Goal: Task Accomplishment & Management: Use online tool/utility

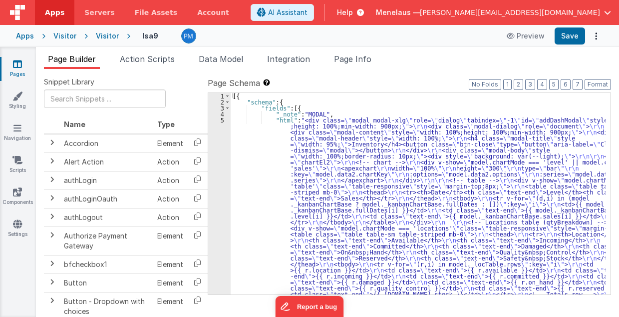
drag, startPoint x: 342, startPoint y: 172, endPoint x: 285, endPoint y: 181, distance: 57.6
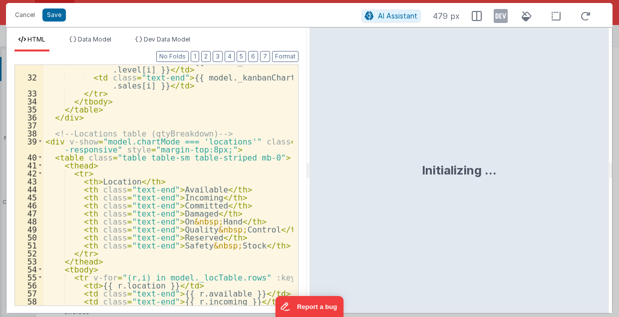
scroll to position [360, 0]
drag, startPoint x: 308, startPoint y: 169, endPoint x: 337, endPoint y: 172, distance: 29.1
click at [337, 172] on html "Cancel Save AI Assistant 479 px HTML Data Model Dev Data Model Format 7 6 5 4 3…" at bounding box center [309, 158] width 619 height 317
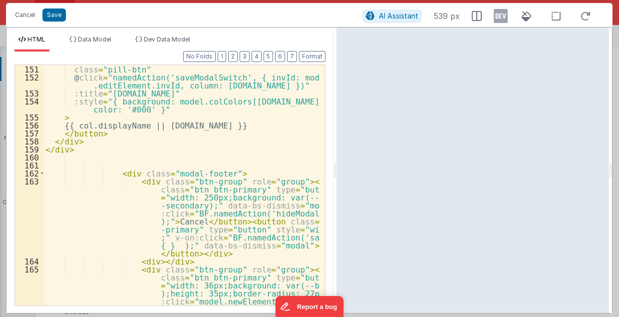
scroll to position [1678, 0]
click at [20, 15] on button "Cancel" at bounding box center [25, 15] width 30 height 14
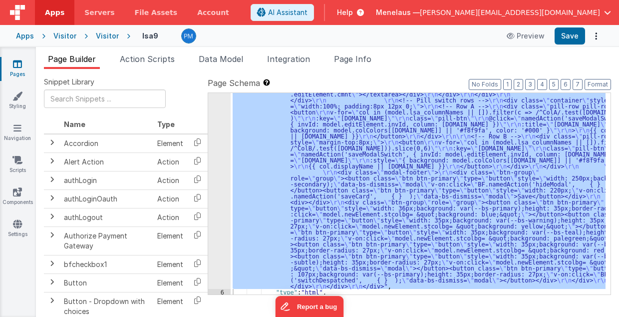
click at [353, 57] on span "Page Info" at bounding box center [352, 59] width 37 height 10
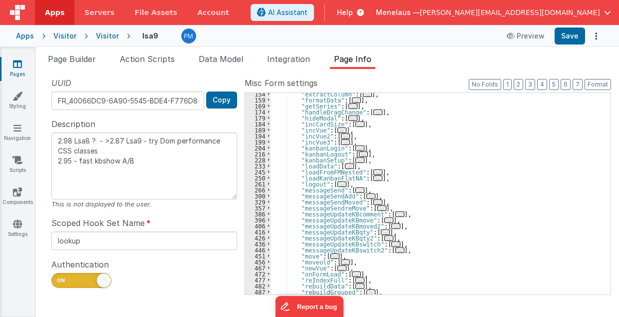
scroll to position [240, 0]
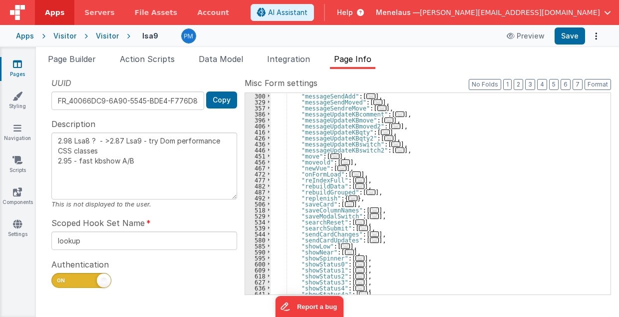
click at [345, 203] on span "..." at bounding box center [349, 203] width 9 height 5
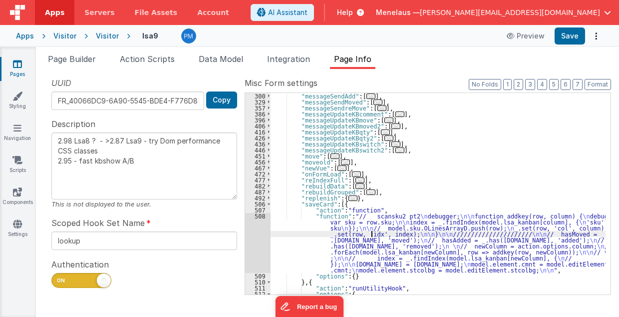
click at [371, 236] on div ""messageSendAdd" : [ ... ] , "messageSendMoved" : [ ... ] , "messageSendreMove"…" at bounding box center [439, 200] width 336 height 214
click at [259, 239] on div "508" at bounding box center [257, 243] width 25 height 60
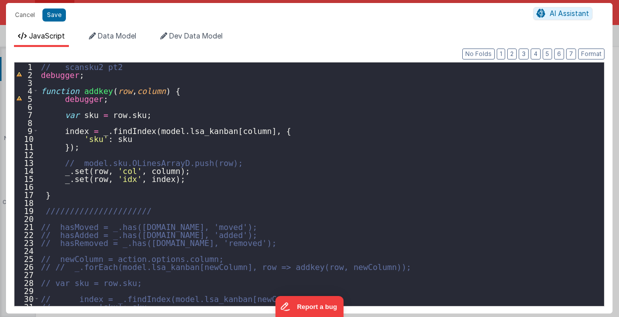
scroll to position [0, 0]
click at [27, 16] on button "Cancel" at bounding box center [25, 15] width 30 height 14
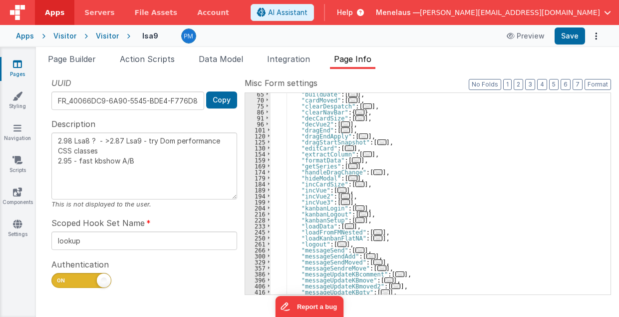
scroll to position [80, 0]
click at [352, 159] on span "..." at bounding box center [356, 159] width 9 height 5
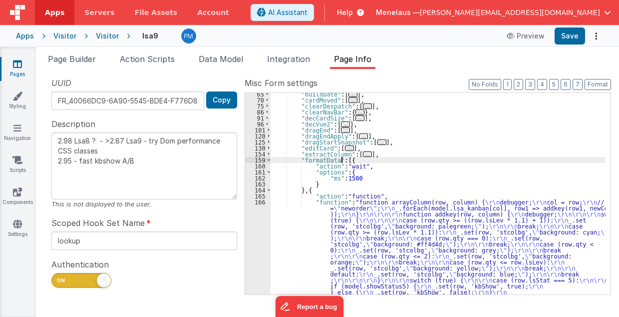
scroll to position [40, 0]
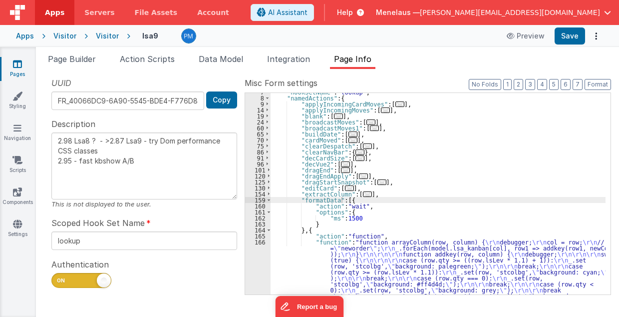
click at [455, 156] on div ""hookSetName" : "lookup" , "namedActions" : { "applyIncomingCardMoves" : [ ... …" at bounding box center [439, 310] width 336 height 442
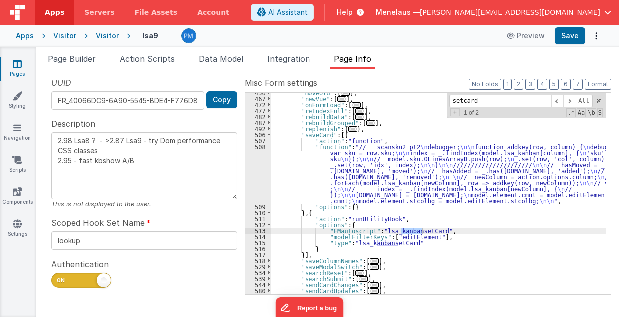
scroll to position [1264, 0]
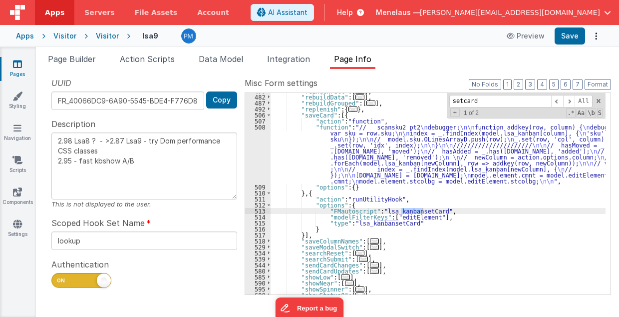
type input "setcard"
click at [416, 218] on div ""reIndexFull" : [ ... ] , "rebuildData" : [ ... ] , "rebuildGrouped" : [ ... ] …" at bounding box center [439, 195] width 336 height 214
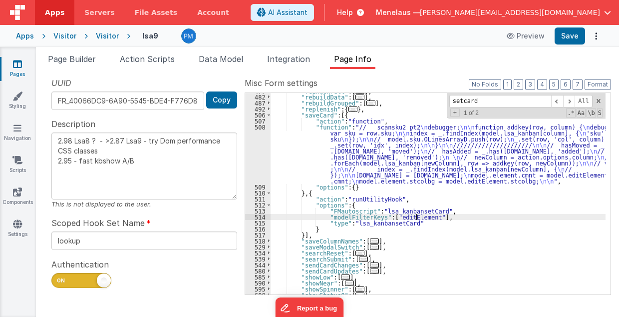
type textarea "2.98 Lsa8 ? - >2.87 Lsa9 - try Dom performance CSS classes 2.95 - fast kbshow A…"
click at [417, 217] on div ""reIndexFull" : [ ... ] , "rebuildData" : [ ... ] , "rebuildGrouped" : [ ... ] …" at bounding box center [439, 195] width 336 height 214
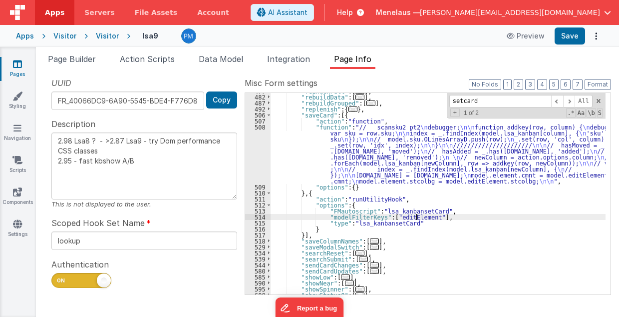
type textarea "2.98 Lsa8 ? - >2.87 Lsa9 - try Dom performance CSS classes 2.95 - fast kbshow A…"
click at [399, 141] on div ""reIndexFull" : [ ... ] , "rebuildData" : [ ... ] , "rebuildGrouped" : [ ... ] …" at bounding box center [439, 195] width 336 height 214
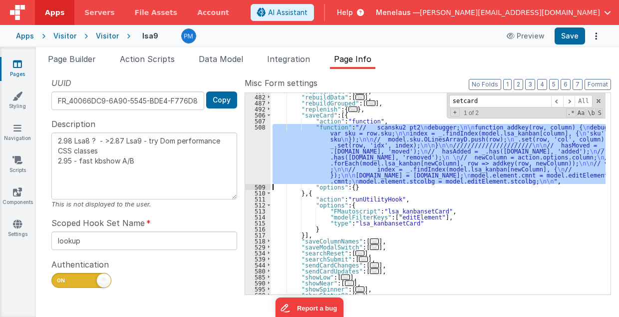
click at [253, 151] on div "508" at bounding box center [257, 154] width 25 height 60
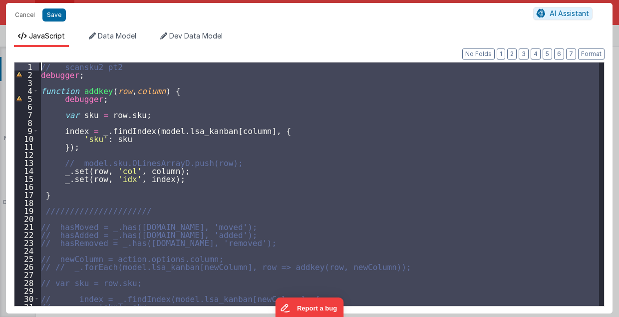
scroll to position [0, 0]
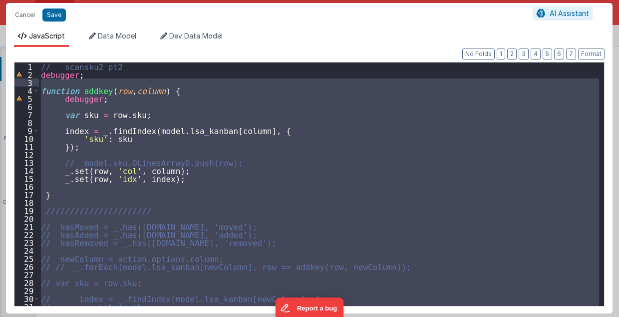
drag, startPoint x: 44, startPoint y: 263, endPoint x: 42, endPoint y: 85, distance: 178.3
click at [42, 85] on div "// scansku2 pt2 debugger ; function addkey ( row , column ) { debugger ; var sk…" at bounding box center [319, 192] width 561 height 260
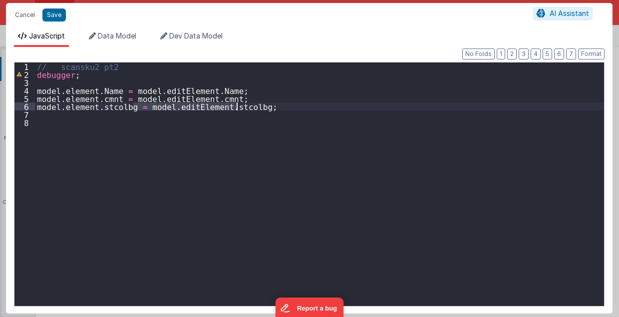
drag, startPoint x: 133, startPoint y: 106, endPoint x: 236, endPoint y: 107, distance: 102.9
click at [236, 107] on div "// scansku2 pt2 debugger ; model . element . Name = model . editElement . Name …" at bounding box center [320, 192] width 570 height 260
click at [243, 107] on div "// scansku2 pt2 debugger ; model . element . Name = model . editElement . Name …" at bounding box center [319, 183] width 569 height 243
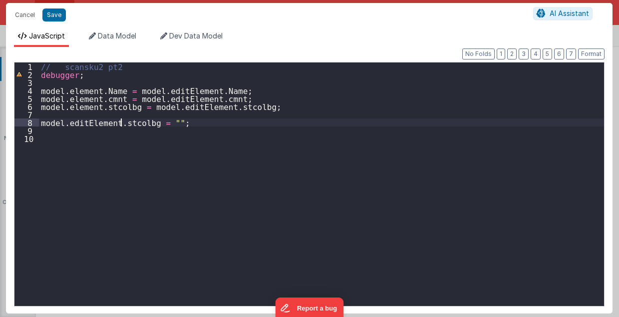
click at [122, 124] on div "// scansku2 pt2 debugger ; model . element . Name = model . editElement . Name …" at bounding box center [322, 192] width 566 height 260
click at [105, 91] on div "// scansku2 pt2 debugger ; model . element . Name = model . editElement . Name …" at bounding box center [322, 192] width 566 height 260
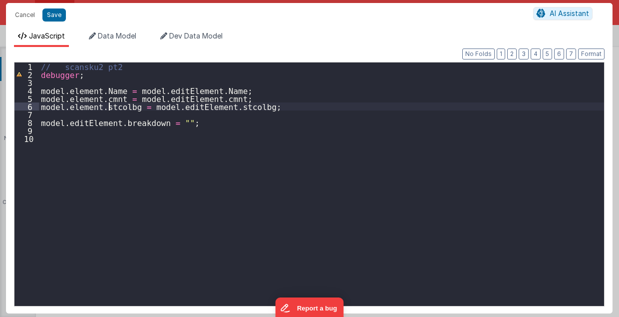
click at [108, 107] on div "// scansku2 pt2 debugger ; model . element . Name = model . editElement . Name …" at bounding box center [322, 192] width 566 height 260
click at [215, 106] on div "// scansku2 pt2 debugger ; model . element . Name = model . editElement . Name …" at bounding box center [322, 192] width 566 height 260
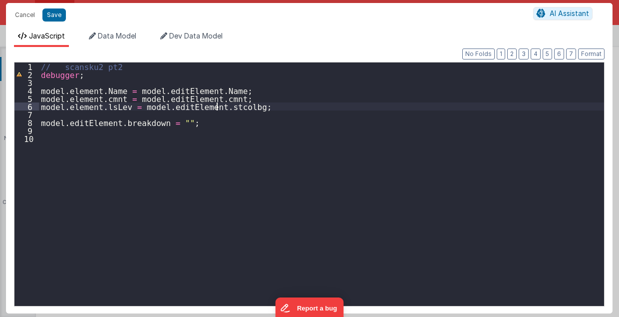
click at [215, 106] on div "// scansku2 pt2 debugger ; model . element . Name = model . editElement . Name …" at bounding box center [322, 192] width 566 height 260
click at [103, 89] on div "// scansku2 pt2 debugger ; model . element . Name = model . editElement . Name …" at bounding box center [322, 192] width 566 height 260
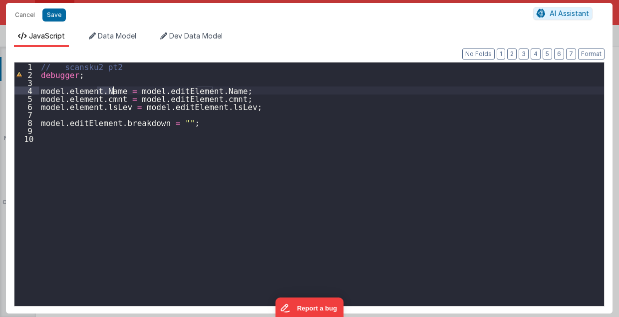
click at [103, 89] on div "// scansku2 pt2 debugger ; model . element . Name = model . editElement . Name …" at bounding box center [322, 192] width 566 height 260
click at [105, 93] on div "// scansku2 pt2 debugger ; model . element . sku = model . editElement . Name ;…" at bounding box center [322, 192] width 566 height 260
click at [202, 89] on div "// scansku2 pt2 debugger ; model . element . sku = model . editElement . Name ;…" at bounding box center [322, 192] width 566 height 260
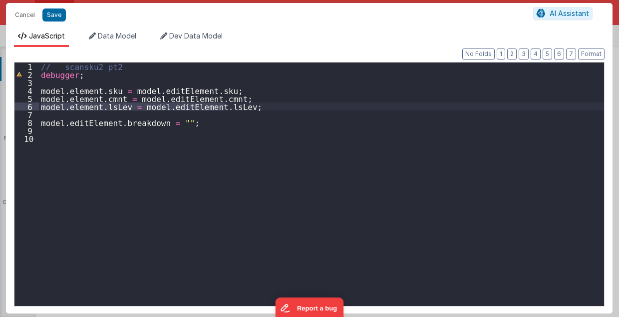
drag, startPoint x: 39, startPoint y: 106, endPoint x: 225, endPoint y: 106, distance: 185.3
click at [225, 106] on div "// scansku2 pt2 debugger ; model . element . sku = model . editElement . sku ; …" at bounding box center [322, 192] width 566 height 260
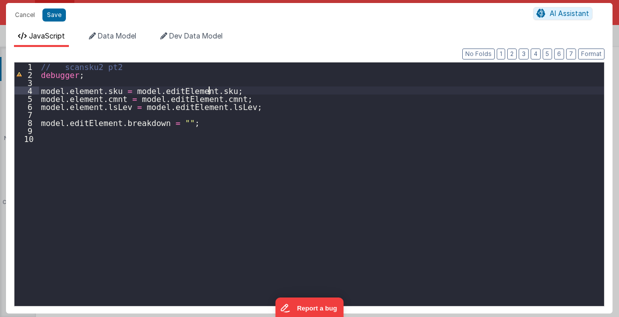
click at [215, 90] on div "// scansku2 pt2 debugger ; model . element . sku = model . editElement . sku ; …" at bounding box center [322, 192] width 566 height 260
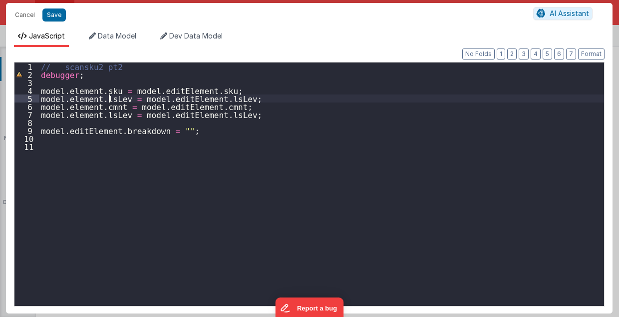
click at [107, 100] on div "// scansku2 pt2 debugger ; model . element . sku = model . editElement . sku ; …" at bounding box center [322, 192] width 566 height 260
click at [110, 101] on div "// scansku2 pt2 debugger ; model . element . sku = model . editElement . sku ; …" at bounding box center [322, 192] width 566 height 260
click at [214, 98] on div "// scansku2 pt2 debugger ; model . element . sku = model . editElement . sku ; …" at bounding box center [322, 192] width 566 height 260
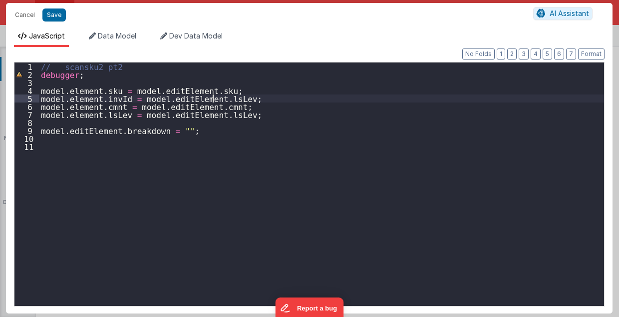
click at [214, 98] on div "// scansku2 pt2 debugger ; model . element . sku = model . editElement . sku ; …" at bounding box center [322, 192] width 566 height 260
drag, startPoint x: 39, startPoint y: 129, endPoint x: 182, endPoint y: 129, distance: 142.9
click at [182, 129] on div "// scansku2 pt2 debugger ; model . element . sku = model . editElement . sku ; …" at bounding box center [322, 192] width 566 height 260
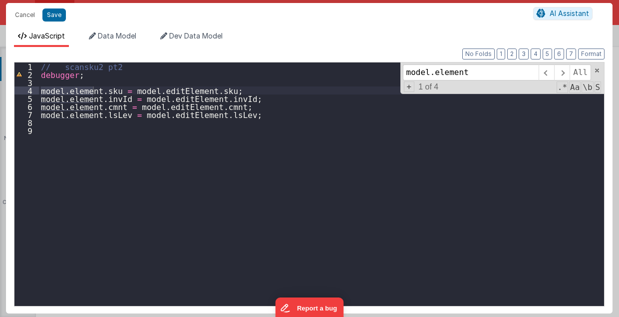
drag, startPoint x: 41, startPoint y: 90, endPoint x: 92, endPoint y: 91, distance: 51.5
click at [92, 91] on div "// scansku2 pt2 debugger ; model . element . sku = model . editElement . sku ; …" at bounding box center [322, 192] width 566 height 260
click at [412, 87] on span "+" at bounding box center [409, 86] width 11 height 10
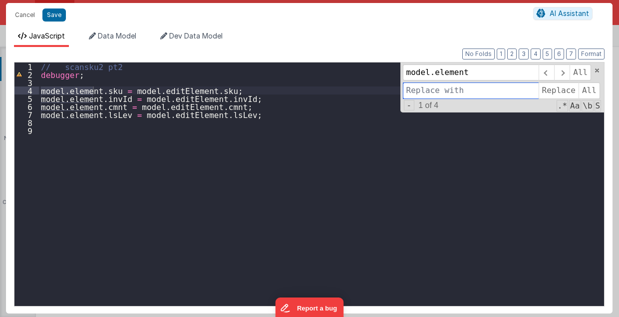
click at [434, 90] on input at bounding box center [471, 90] width 136 height 16
paste input "model.element"
click at [435, 91] on input "model.element" at bounding box center [471, 90] width 136 height 16
type input "model.updElement"
click at [560, 91] on span "Replace" at bounding box center [559, 90] width 40 height 16
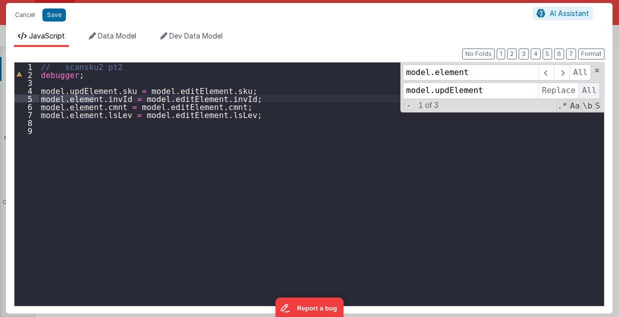
click at [581, 89] on span "All" at bounding box center [589, 90] width 21 height 16
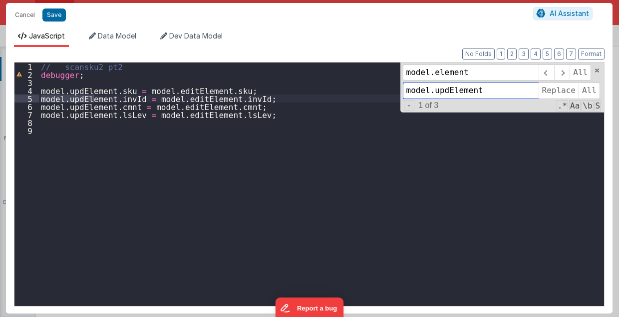
click at [454, 91] on input "model.updElement" at bounding box center [471, 90] width 136 height 16
type textarea "2.98 Lsa8 ? - >2.87 Lsa9 - try Dom performance CSS classes 2.95 - fast kbshow A…"
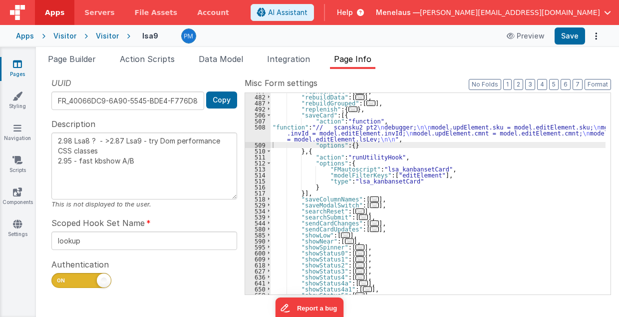
click at [364, 60] on span "Page Info" at bounding box center [352, 59] width 37 height 10
drag, startPoint x: 535, startPoint y: 86, endPoint x: 508, endPoint y: 104, distance: 33.0
click at [535, 87] on button "3" at bounding box center [531, 84] width 10 height 11
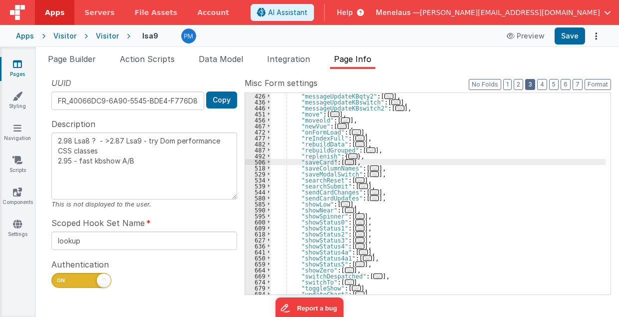
scroll to position [202, 0]
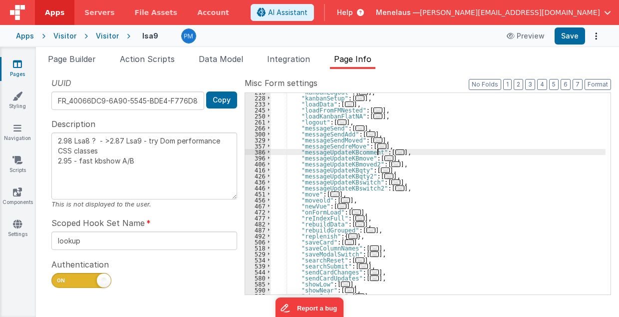
click at [396, 150] on span "..." at bounding box center [400, 151] width 9 height 5
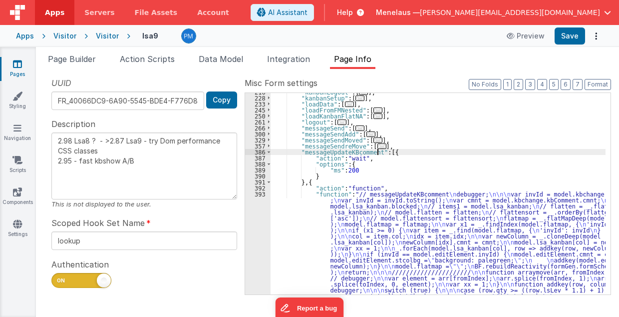
click at [380, 224] on div ""kanbanLogout" : [ ... ] , "kanbanSetup" : [ ... ] , "loadData" : [ ... ] , "lo…" at bounding box center [439, 313] width 336 height 448
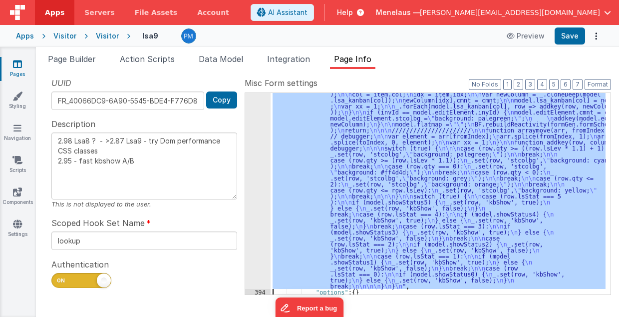
scroll to position [344, 0]
click at [265, 230] on div "393" at bounding box center [257, 169] width 25 height 240
click at [262, 225] on div "393" at bounding box center [257, 169] width 25 height 240
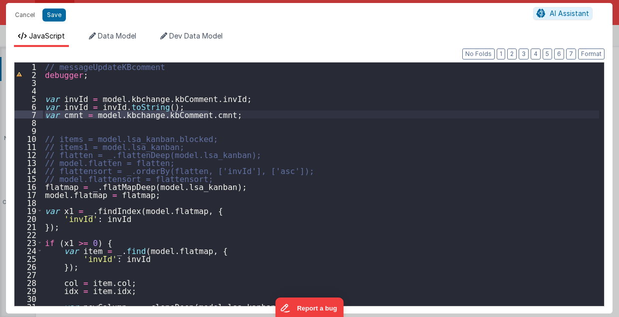
drag, startPoint x: 46, startPoint y: 114, endPoint x: 208, endPoint y: 116, distance: 162.4
click at [208, 116] on div "// messageUpdateKBcomment debugger ; var invId = model . [GEOGRAPHIC_DATA] . kb…" at bounding box center [321, 192] width 557 height 260
click at [209, 116] on div "// messageUpdateKBcomment debugger ; var invId = model . [GEOGRAPHIC_DATA] . kb…" at bounding box center [321, 183] width 556 height 243
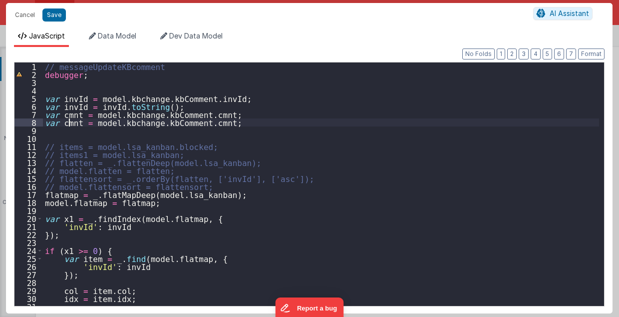
click at [70, 122] on div "// messageUpdateKBcomment debugger ; var invId = model . [GEOGRAPHIC_DATA] . kb…" at bounding box center [321, 192] width 557 height 260
click at [70, 121] on div "// messageUpdateKBcomment debugger ; var invId = model . [GEOGRAPHIC_DATA] . kb…" at bounding box center [321, 192] width 557 height 260
click at [69, 125] on div "// messageUpdateKBcomment debugger ; var invId = model . [GEOGRAPHIC_DATA] . kb…" at bounding box center [321, 192] width 557 height 260
click at [205, 123] on div "// messageUpdateKBcomment debugger ; var invId = model . [GEOGRAPHIC_DATA] . kb…" at bounding box center [321, 192] width 557 height 260
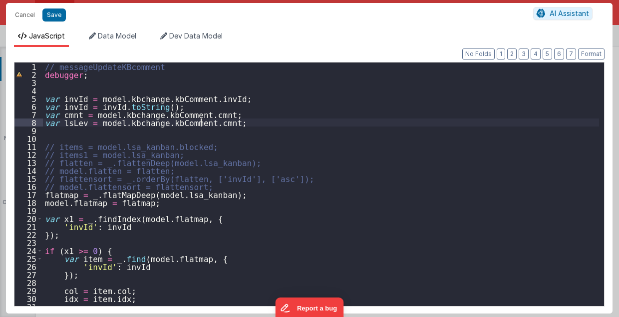
click at [202, 123] on div "// messageUpdateKBcomment debugger ; var invId = model . [GEOGRAPHIC_DATA] . kb…" at bounding box center [321, 192] width 557 height 260
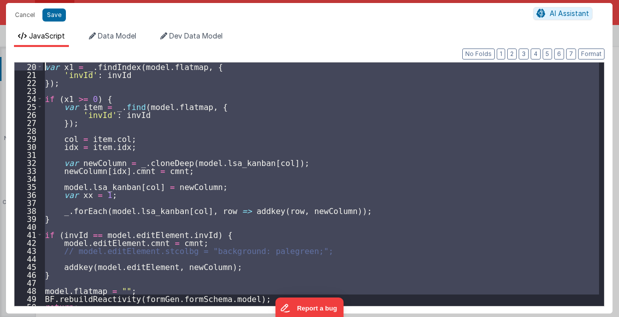
scroll to position [0, 0]
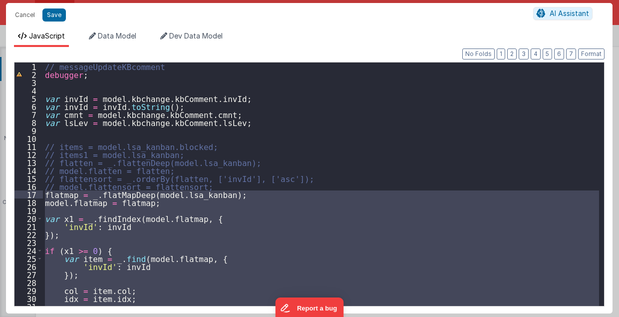
drag, startPoint x: 44, startPoint y: 270, endPoint x: 44, endPoint y: 195, distance: 75.4
click at [44, 195] on div "// messageUpdateKBcomment debugger ; var invId = model . [GEOGRAPHIC_DATA] . kb…" at bounding box center [321, 192] width 557 height 260
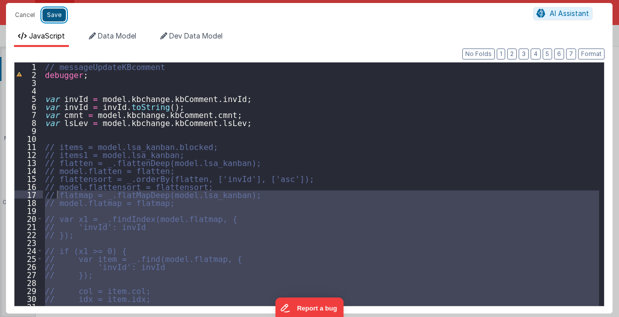
click at [53, 14] on button "Save" at bounding box center [53, 14] width 23 height 13
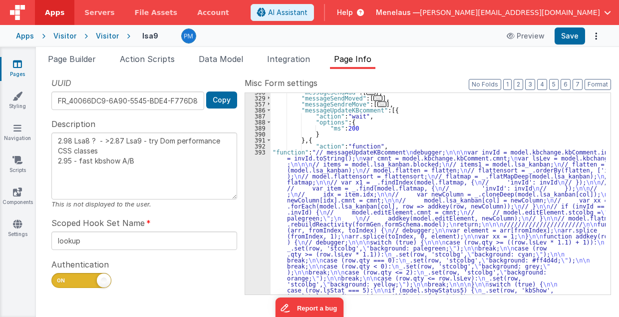
scroll to position [124, 0]
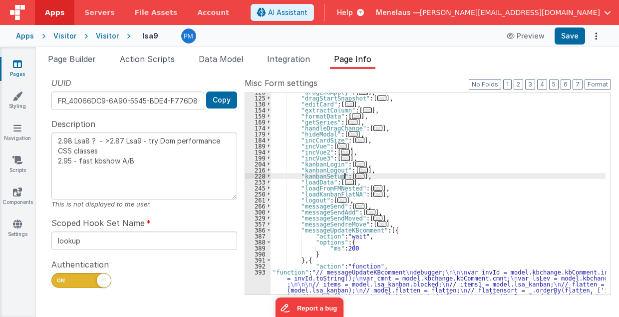
click at [356, 175] on span "..." at bounding box center [360, 175] width 9 height 5
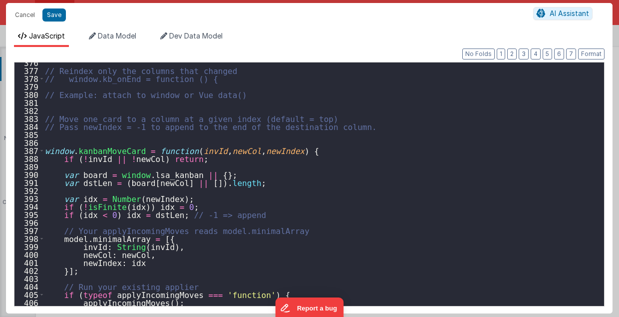
scroll to position [3001, 0]
click at [58, 18] on button "Save" at bounding box center [53, 14] width 23 height 13
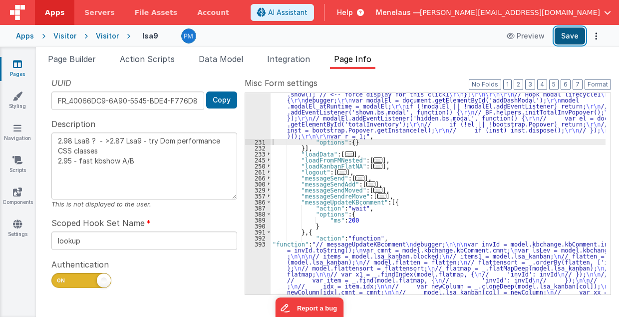
click at [563, 40] on button "Save" at bounding box center [570, 35] width 30 height 17
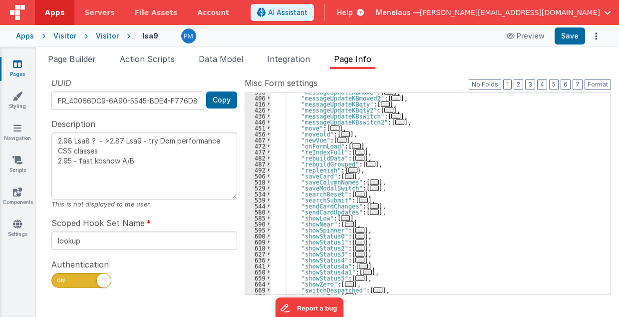
scroll to position [1694, 0]
click at [345, 175] on span "..." at bounding box center [349, 175] width 9 height 5
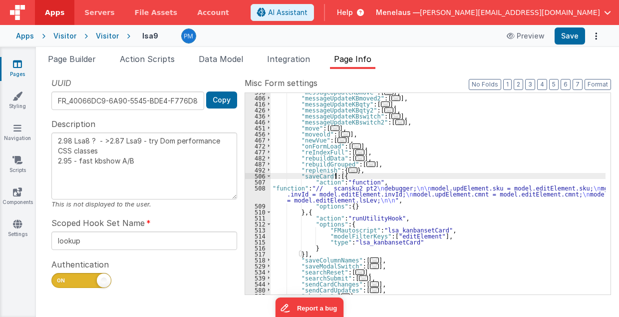
click at [394, 235] on div ""messageUpdateKBmove" : [ ... ] , "messageUpdateKBmoved2" : [ ... ] , "messageU…" at bounding box center [439, 196] width 336 height 214
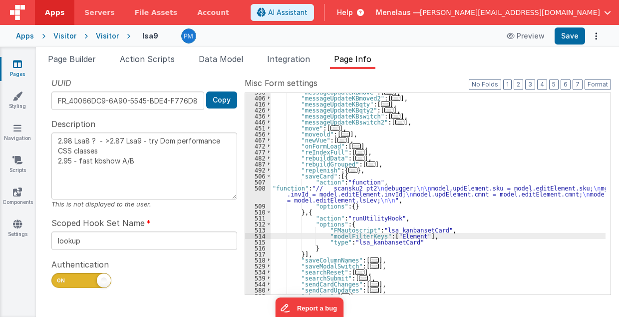
type textarea "2.98 Lsa8 ? - >2.87 Lsa9 - try Dom performance CSS classes 2.95 - fast kbshow A…"
click at [338, 196] on div ""messageUpdateKBmove" : [ ... ] , "messageUpdateKBmoved2" : [ ... ] , "messageU…" at bounding box center [439, 196] width 336 height 214
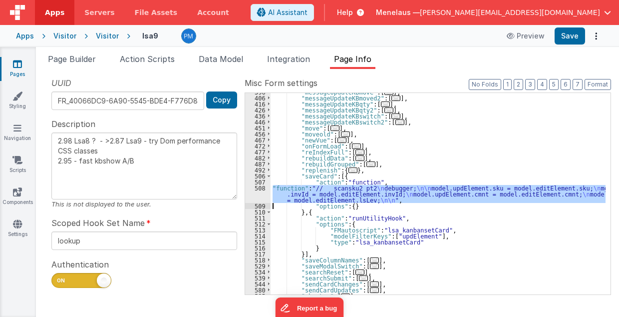
click at [253, 198] on div "508" at bounding box center [257, 194] width 25 height 18
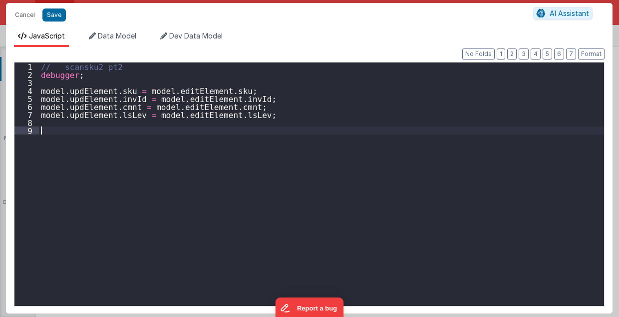
click at [253, 196] on div "// scansku2 pt2 debugger ; model . updElement . sku = model . editElement . sku…" at bounding box center [322, 192] width 566 height 260
click at [56, 14] on button "Save" at bounding box center [53, 14] width 23 height 13
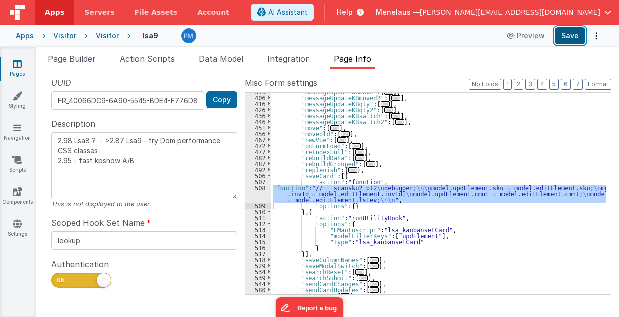
click at [575, 34] on button "Save" at bounding box center [570, 35] width 30 height 17
click at [335, 190] on div ""messageUpdateKBmove" : [ ... ] , "messageUpdateKBmoved2" : [ ... ] , "messageU…" at bounding box center [438, 193] width 335 height 201
click at [335, 190] on div ""messageUpdateKBmove" : [ ... ] , "messageUpdateKBmoved2" : [ ... ] , "messageU…" at bounding box center [439, 196] width 336 height 214
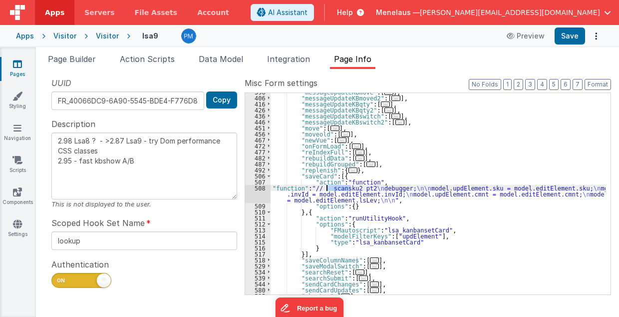
click at [259, 196] on div "508" at bounding box center [257, 194] width 25 height 18
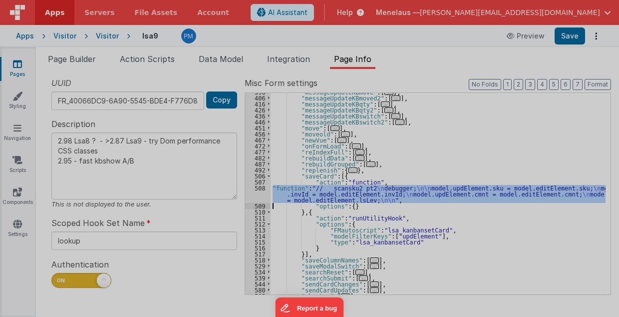
click at [258, 196] on div "// scansku2 pt2 debugger ; model . updElement . sku = model . editElement . sku…" at bounding box center [322, 182] width 566 height 260
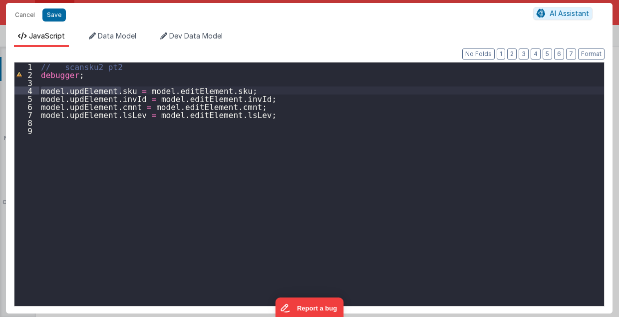
drag, startPoint x: 41, startPoint y: 91, endPoint x: 121, endPoint y: 92, distance: 79.9
click at [121, 92] on div "// scansku2 pt2 debugger ; model . updElement . sku = model . editElement . sku…" at bounding box center [322, 192] width 566 height 260
click at [125, 84] on div "// scansku2 pt2 debugger ; model . updElement . sku = model . editElement . sku…" at bounding box center [322, 192] width 566 height 260
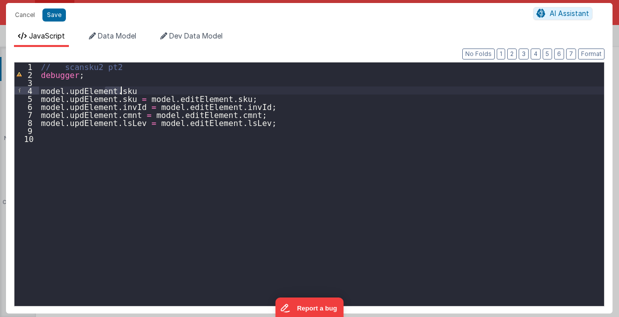
drag, startPoint x: 106, startPoint y: 89, endPoint x: 122, endPoint y: 91, distance: 16.1
click at [122, 91] on div "// scansku2 pt2 debugger ; model . updElement . sku model . updElement . sku = …" at bounding box center [322, 192] width 566 height 260
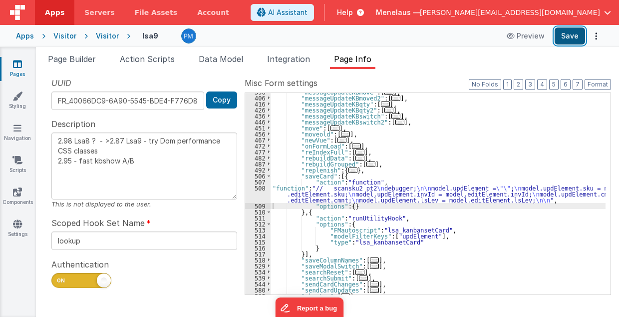
click at [567, 36] on button "Save" at bounding box center [570, 35] width 30 height 17
click at [405, 236] on div ""messageUpdateKBmove" : [ ... ] , "messageUpdateKBmoved2" : [ ... ] , "messageU…" at bounding box center [439, 196] width 336 height 214
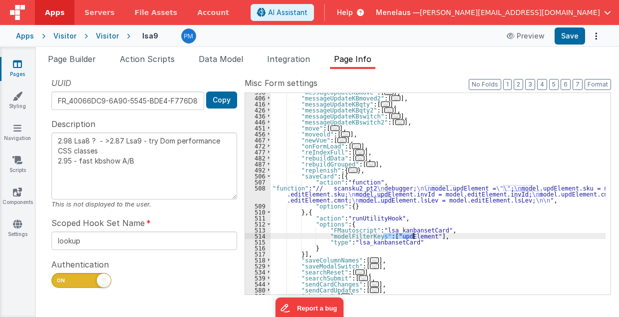
click at [405, 236] on div ""messageUpdateKBmove" : [ ... ] , "messageUpdateKBmoved2" : [ ... ] , "messageU…" at bounding box center [439, 196] width 336 height 214
click at [388, 190] on div ""messageUpdateKBmove" : [ ... ] , "messageUpdateKBmoved2" : [ ... ] , "messageU…" at bounding box center [439, 196] width 336 height 214
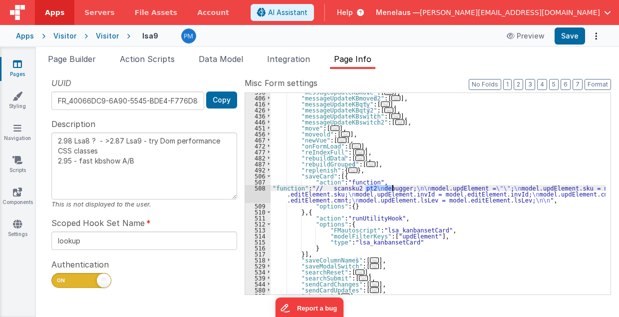
click at [388, 190] on div ""messageUpdateKBmove" : [ ... ] , "messageUpdateKBmoved2" : [ ... ] , "messageU…" at bounding box center [439, 196] width 336 height 214
click at [253, 197] on div "508" at bounding box center [257, 194] width 25 height 18
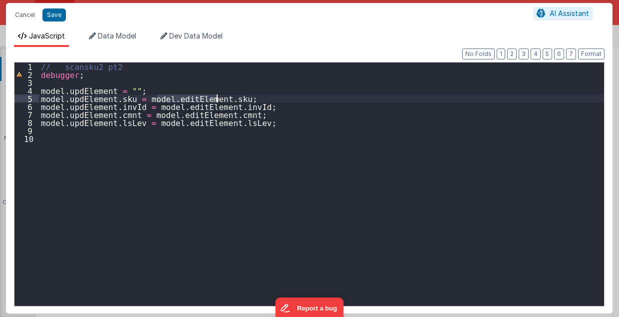
drag, startPoint x: 157, startPoint y: 97, endPoint x: 216, endPoint y: 99, distance: 59.0
click at [216, 99] on div "// scansku2 pt2 debugger ; model . updElement = "" ; model . updElement . sku =…" at bounding box center [322, 192] width 566 height 260
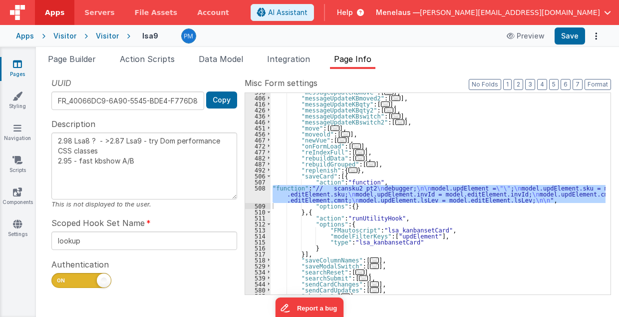
click at [384, 235] on div ""messageUpdateKBmove" : [ ... ] , "messageUpdateKBmoved2" : [ ... ] , "messageU…" at bounding box center [439, 196] width 336 height 214
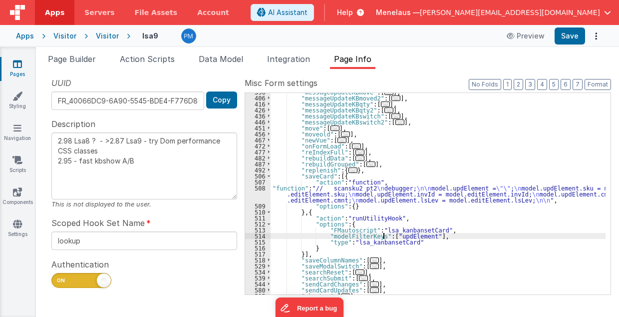
click at [385, 236] on div ""messageUpdateKBmove" : [ ... ] , "messageUpdateKBmoved2" : [ ... ] , "messageU…" at bounding box center [439, 196] width 336 height 214
click at [393, 236] on div ""messageUpdateKBmove" : [ ... ] , "messageUpdateKBmoved2" : [ ... ] , "messageU…" at bounding box center [439, 196] width 336 height 214
type textarea "2.98 Lsa8 ? - >2.87 Lsa9 - try Dom performance CSS classes 2.95 - fast kbshow A…"
click at [431, 236] on div ""messageUpdateKBmove" : [ ... ] , "messageUpdateKBmoved2" : [ ... ] , "messageU…" at bounding box center [439, 196] width 336 height 214
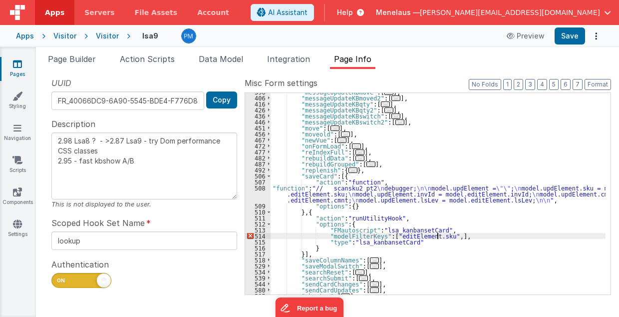
type textarea "2.98 Lsa8 ? - >2.87 Lsa9 - try Dom performance CSS classes 2.95 - fast kbshow A…"
click at [481, 236] on div ""messageUpdateKBmove" : [ ... ] , "messageUpdateKBmoved2" : [ ... ] , "messageU…" at bounding box center [439, 196] width 336 height 214
type textarea "2.98 Lsa8 ? - >2.87 Lsa9 - try Dom performance CSS classes 2.95 - fast kbshow A…"
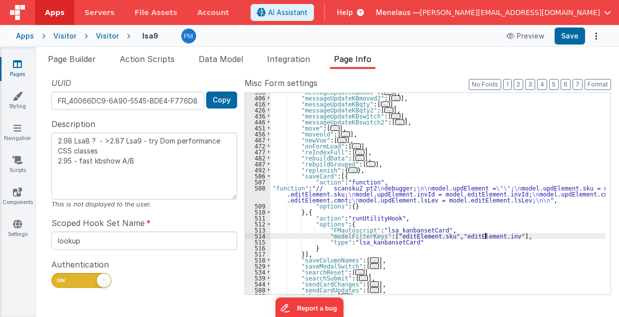
type textarea "2.98 Lsa8 ? - >2.87 Lsa9 - try Dom performance CSS classes 2.95 - fast kbshow A…"
click at [495, 235] on div ""messageUpdateKBmove" : [ ... ] , "messageUpdateKBmoved2" : [ ... ] , "messageU…" at bounding box center [439, 196] width 336 height 214
type textarea "2.98 Lsa8 ? - >2.87 Lsa9 - try Dom performance CSS classes 2.95 - fast kbshow A…"
paste textarea
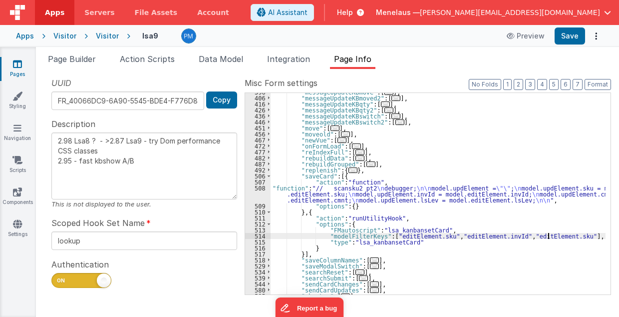
click at [542, 236] on div ""messageUpdateKBmove" : [ ... ] , "messageUpdateKBmoved2" : [ ... ] , "messageU…" at bounding box center [439, 196] width 336 height 214
type textarea "2.98 Lsa8 ? - >2.87 Lsa9 - try Dom performance CSS classes 2.95 - fast kbshow A…"
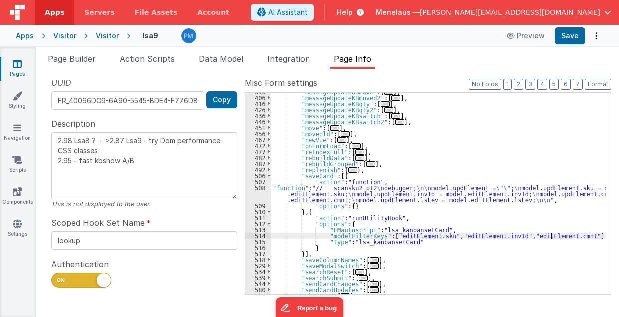
type textarea "2.98 Lsa8 ? - >2.87 Lsa9 - try Dom performance CSS classes 2.95 - fast kbshow A…"
click at [554, 235] on div ""messageUpdateKBmove" : [ ... ] , "messageUpdateKBmoved2" : [ ... ] , "messageU…" at bounding box center [439, 196] width 336 height 214
click at [558, 236] on div ""messageUpdateKBmove" : [ ... ] , "messageUpdateKBmoved2" : [ ... ] , "messageU…" at bounding box center [439, 196] width 336 height 214
type textarea "2.98 Lsa8 ? - >2.87 Lsa9 - try Dom performance CSS classes 2.95 - fast kbshow A…"
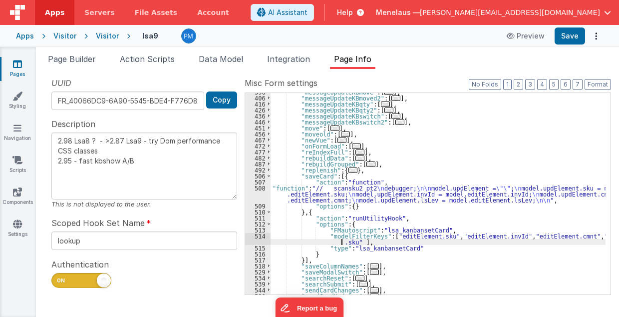
click at [341, 242] on div ""messageUpdateKBmove" : [ ... ] , "messageUpdateKBmoved2" : [ ... ] , "messageU…" at bounding box center [439, 196] width 336 height 214
type textarea "2.98 Lsa8 ? - >2.87 Lsa9 - try Dom performance CSS classes 2.95 - fast kbshow A…"
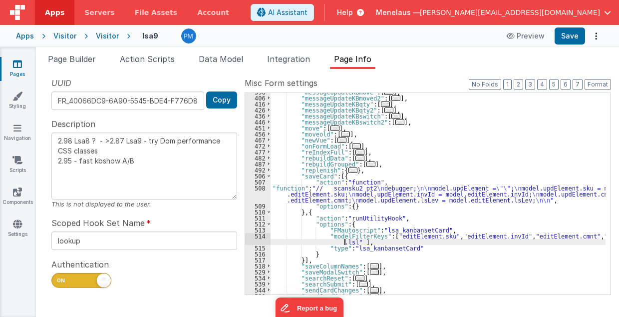
type textarea "2.98 Lsa8 ? - >2.87 Lsa9 - try Dom performance CSS classes 2.95 - fast kbshow A…"
click at [372, 234] on div ""messageUpdateKBmove" : [ ... ] , "messageUpdateKBmoved2" : [ ... ] , "messageU…" at bounding box center [439, 196] width 336 height 214
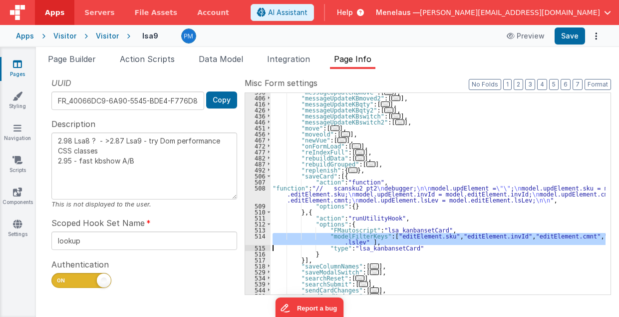
click at [253, 240] on div "514" at bounding box center [257, 239] width 25 height 12
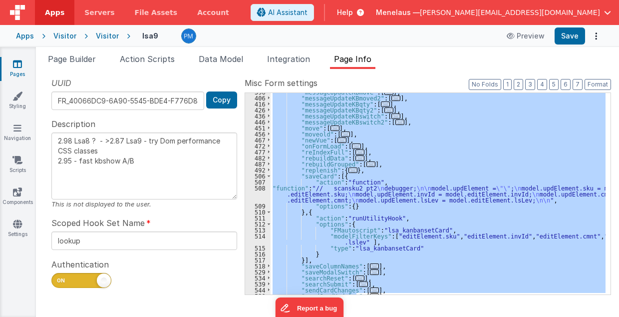
click at [253, 240] on div "514" at bounding box center [257, 239] width 25 height 12
click at [439, 246] on div ""messageUpdateKBmove" : [ ... ] , "messageUpdateKBmoved2" : [ ... ] , "messageU…" at bounding box center [438, 193] width 335 height 201
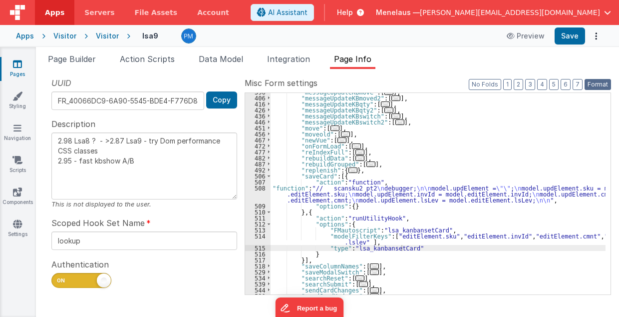
click at [605, 83] on button "Format" at bounding box center [598, 84] width 26 height 11
type textarea "2.98 Lsa8 ? - >2.87 Lsa9 - try Dom performance CSS classes 2.95 - fast kbshow A…"
click at [534, 83] on button "3" at bounding box center [531, 84] width 10 height 11
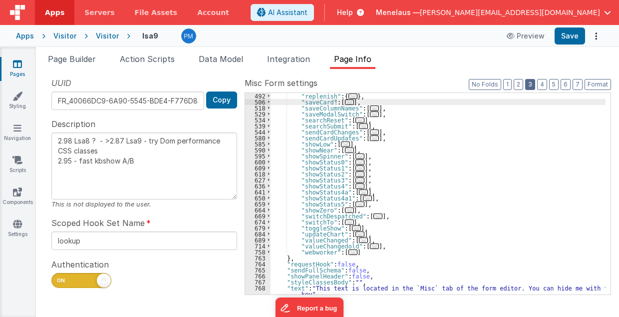
scroll to position [342, 0]
click at [345, 101] on span "..." at bounding box center [349, 101] width 9 height 5
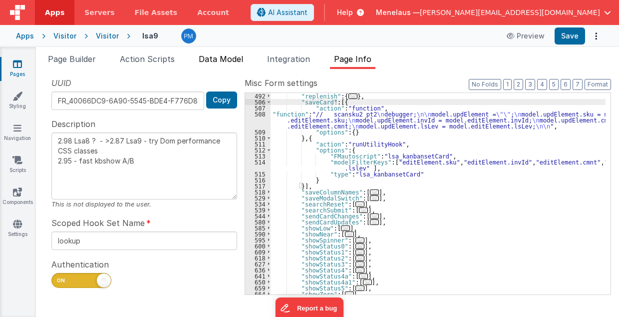
click at [231, 59] on span "Data Model" at bounding box center [221, 59] width 44 height 10
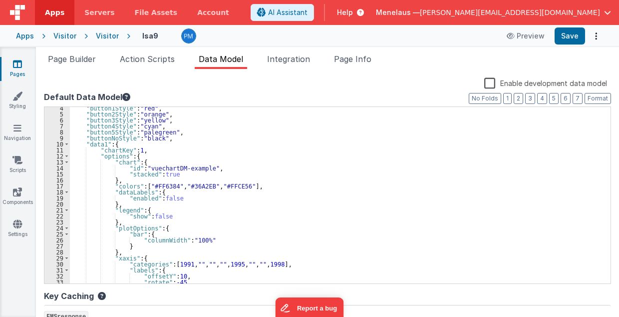
scroll to position [20, 0]
click at [516, 99] on button "2" at bounding box center [518, 98] width 9 height 11
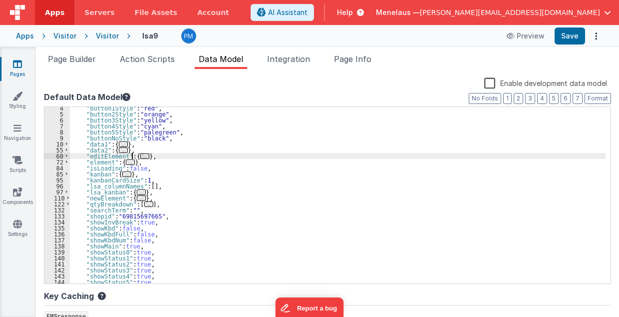
click at [140, 155] on span "..." at bounding box center [144, 155] width 9 height 5
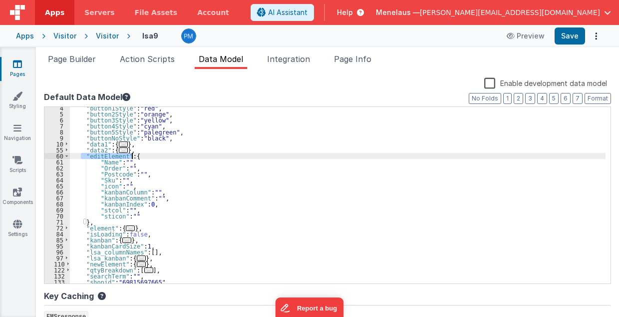
drag, startPoint x: 82, startPoint y: 154, endPoint x: 132, endPoint y: 155, distance: 50.5
click at [132, 155] on div ""button1Style" : "red" , "button2Style" : "orange" , "button3Style" : "yellow" …" at bounding box center [338, 199] width 536 height 189
click at [145, 158] on div ""button1Style" : "red" , "button2Style" : "orange" , "button3Style" : "yellow" …" at bounding box center [338, 195] width 536 height 176
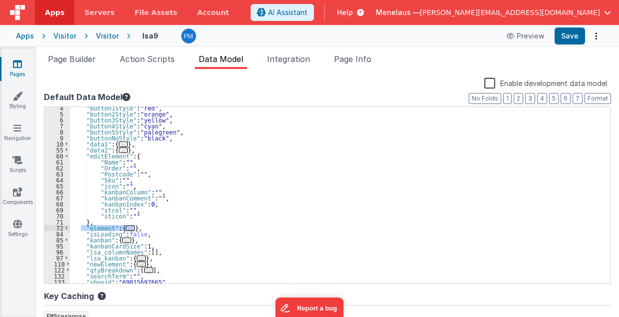
drag, startPoint x: 82, startPoint y: 228, endPoint x: 135, endPoint y: 228, distance: 53.0
click at [135, 228] on div ""button1Style" : "red" , "button2Style" : "orange" , "button3Style" : "yellow" …" at bounding box center [338, 199] width 536 height 189
click at [113, 222] on div ""button1Style" : "red" , "button2Style" : "orange" , "button3Style" : "yellow" …" at bounding box center [338, 199] width 536 height 189
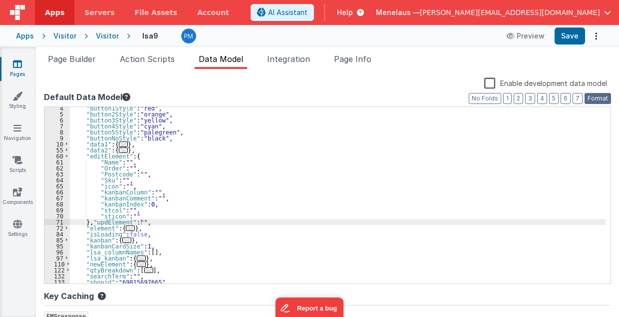
click at [597, 98] on button "Format" at bounding box center [598, 98] width 26 height 11
click at [90, 222] on div ""button1Style" : "red" , "button2Style" : "orange" , "button3Style" : "yellow" …" at bounding box center [338, 199] width 536 height 189
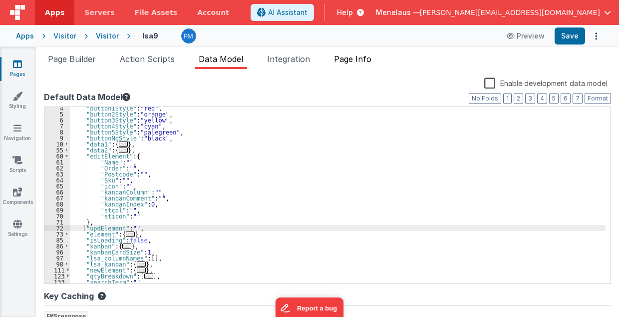
drag, startPoint x: 371, startPoint y: 62, endPoint x: 363, endPoint y: 64, distance: 8.1
click at [371, 62] on span "Page Info" at bounding box center [352, 59] width 37 height 10
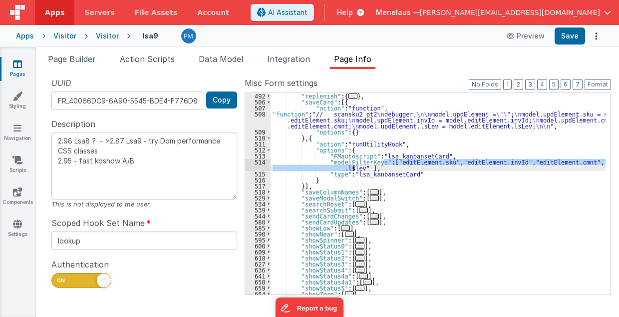
drag, startPoint x: 384, startPoint y: 161, endPoint x: 355, endPoint y: 167, distance: 29.0
click at [355, 167] on div ""replenish" : { ... } , "saveCard" : [{ "action" : "function" , "function" : "/…" at bounding box center [439, 200] width 336 height 214
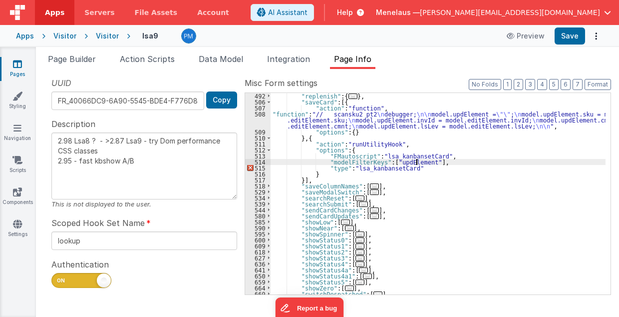
type textarea "2.98 Lsa8 ? - >2.87 Lsa9 - try Dom performance CSS classes 2.95 - fast kbshow A…"
click at [404, 122] on div ""replenish" : { ... } , "saveCard" : [{ "action" : "function" , "function" : "/…" at bounding box center [439, 200] width 336 height 214
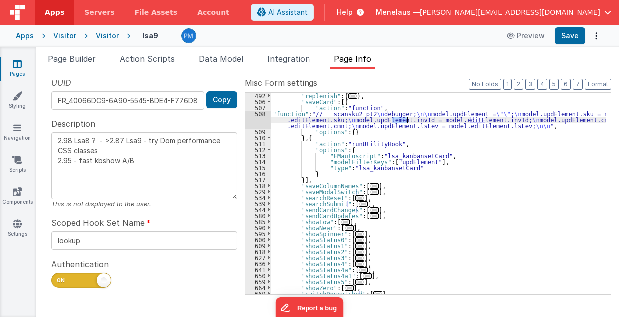
click at [404, 122] on div ""replenish" : { ... } , "saveCard" : [{ "action" : "function" , "function" : "/…" at bounding box center [439, 200] width 336 height 214
click at [327, 118] on div ""replenish" : { ... } , "saveCard" : [{ "action" : "function" , "function" : "/…" at bounding box center [439, 200] width 336 height 214
click at [257, 122] on div "508" at bounding box center [257, 120] width 25 height 18
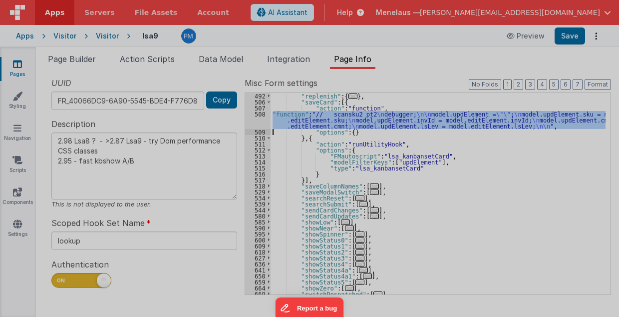
click at [257, 122] on div "// scansku2 pt2 debugger ; model . updElement = "" ; model . updElement . sku =…" at bounding box center [322, 182] width 566 height 260
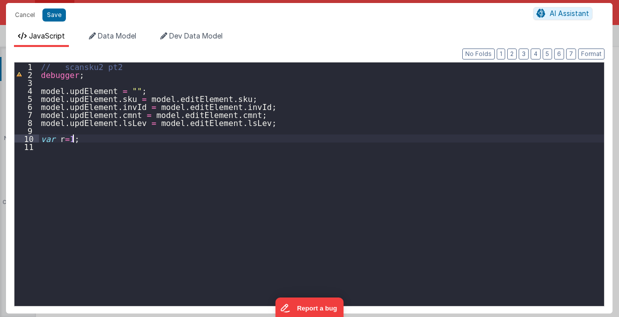
type textarea "2.98 Lsa8 ? - >2.87 Lsa9 - try Dom performance CSS classes 2.95 - fast kbshow A…"
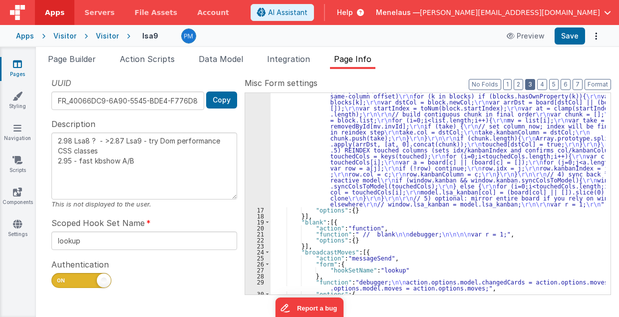
click at [535, 83] on button "3" at bounding box center [531, 84] width 10 height 11
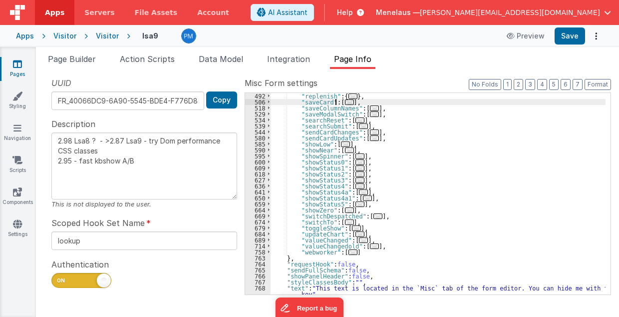
click at [345, 102] on span "..." at bounding box center [349, 101] width 9 height 5
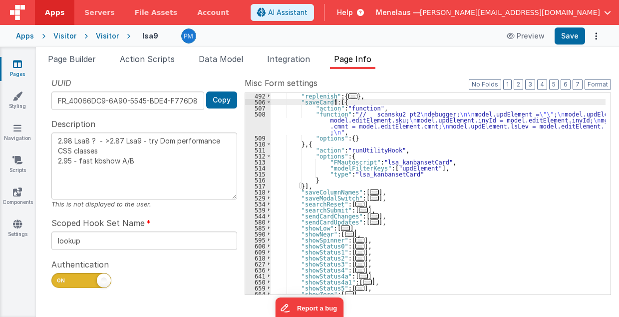
click at [374, 119] on div ""replenish" : { ... } , "saveCard" : [{ "action" : "function" , "function" : "/…" at bounding box center [439, 200] width 336 height 214
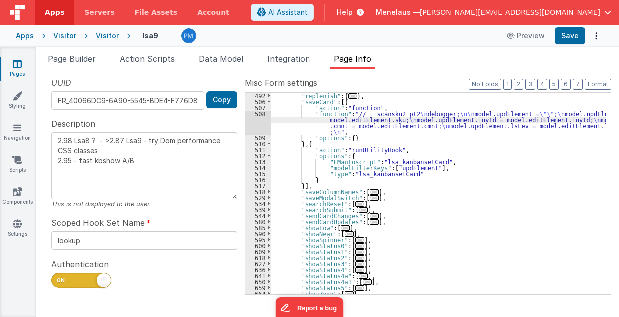
click at [264, 123] on div "508" at bounding box center [257, 123] width 25 height 24
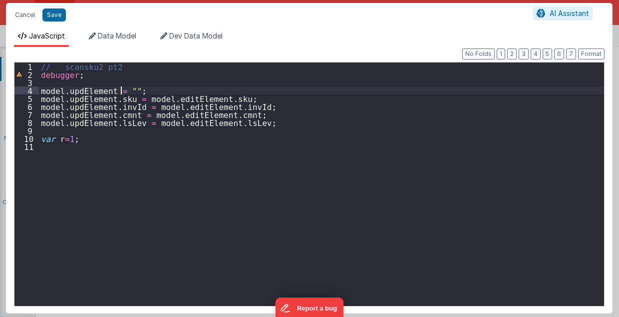
click at [120, 90] on div "// scansku2 pt2 debugger ; model . updElement = "" ; model . updElement . sku =…" at bounding box center [322, 192] width 566 height 260
click at [116, 35] on span "Data Model" at bounding box center [117, 35] width 38 height 8
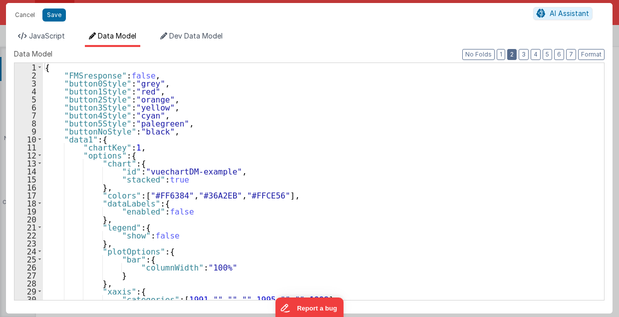
click at [516, 56] on button "2" at bounding box center [512, 54] width 9 height 11
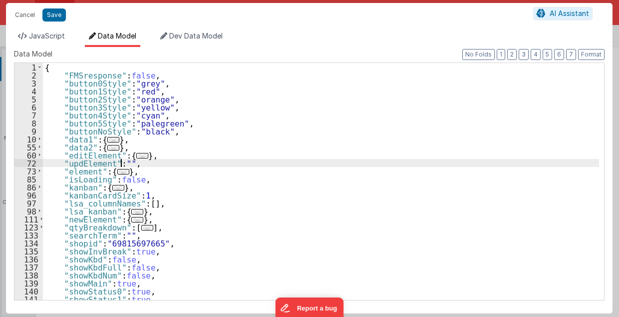
click at [120, 162] on div "{ "FMSresponse" : false , "button0Style" : "grey" , "button1Style" : "red" , "b…" at bounding box center [321, 189] width 557 height 253
type textarea "2.98 Lsa8 ? - >2.87 Lsa9 - try Dom performance CSS classes 2.95 - fast kbshow A…"
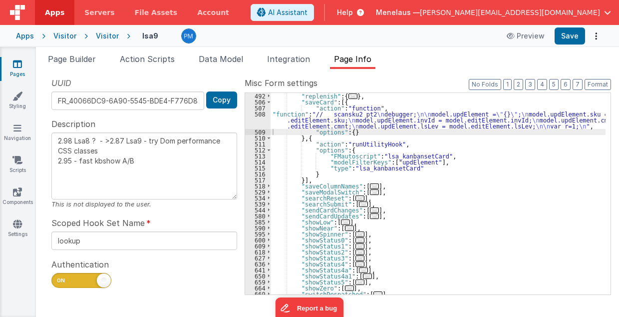
click at [378, 119] on div ""replenish" : { ... } , "saveCard" : [{ "action" : "function" , "function" : "/…" at bounding box center [439, 200] width 336 height 214
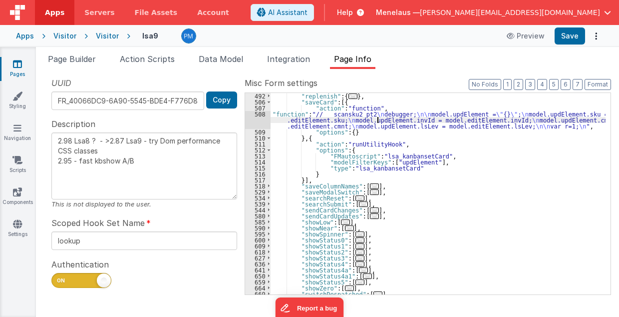
click at [378, 119] on div ""replenish" : { ... } , "saveCard" : [{ "action" : "function" , "function" : "/…" at bounding box center [439, 200] width 336 height 214
click at [249, 119] on div "508" at bounding box center [257, 120] width 25 height 18
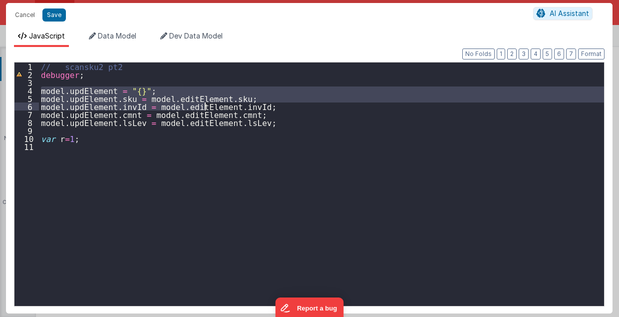
drag, startPoint x: 41, startPoint y: 87, endPoint x: 206, endPoint y: 109, distance: 166.2
click at [206, 109] on div "// scansku2 pt2 debugger ; model . updElement = "{}" ; model . updElement . sku…" at bounding box center [322, 192] width 566 height 260
click at [116, 88] on div "// scansku2 pt2 debugger ; model . updElement = "{}" ; model . updElement . sku…" at bounding box center [321, 183] width 565 height 243
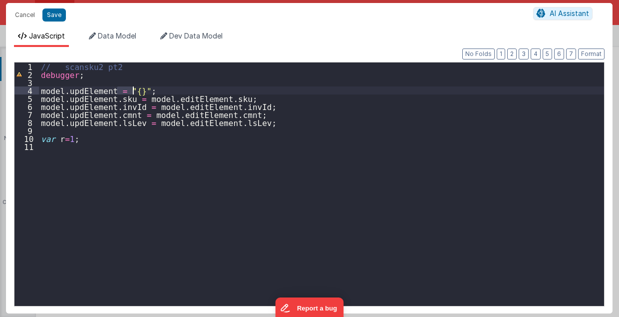
drag, startPoint x: 124, startPoint y: 89, endPoint x: 131, endPoint y: 89, distance: 6.5
click at [131, 89] on div "// scansku2 pt2 debugger ; model . updElement = "{}" ; model . updElement . sku…" at bounding box center [322, 192] width 566 height 260
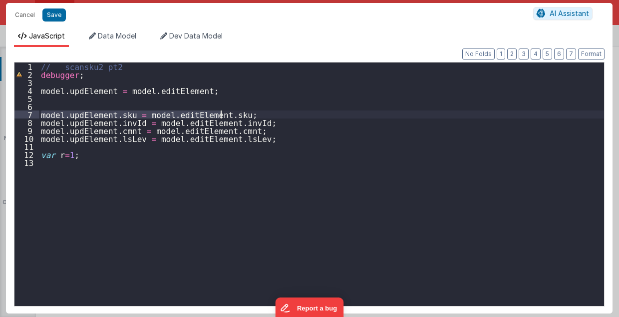
drag, startPoint x: 42, startPoint y: 114, endPoint x: 225, endPoint y: 111, distance: 182.9
click at [225, 111] on div "// scansku2 pt2 debugger ; model . updElement = model . editElement ; model . u…" at bounding box center [322, 192] width 566 height 260
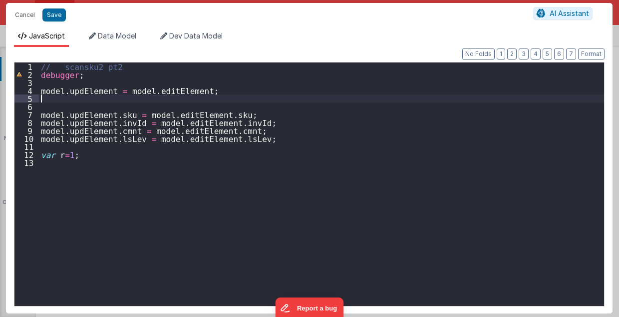
click at [182, 97] on div "// scansku2 pt2 debugger ; model . updElement = model . editElement ; model . u…" at bounding box center [322, 192] width 566 height 260
paste textarea
click at [113, 100] on div "// scansku2 pt2 debugger ; model . updElement = model . editElement ; model . u…" at bounding box center [322, 192] width 566 height 260
drag, startPoint x: 157, startPoint y: 98, endPoint x: 241, endPoint y: 98, distance: 83.9
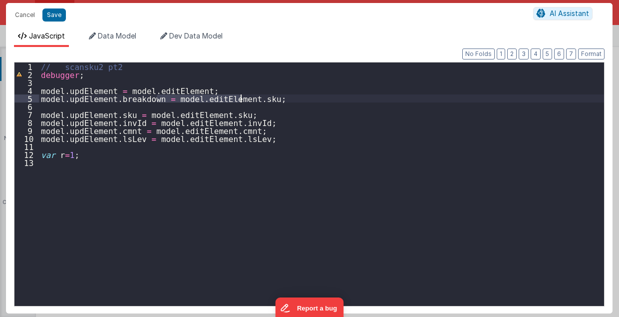
click at [241, 98] on div "// scansku2 pt2 debugger ; model . updElement = model . editElement ; model . u…" at bounding box center [322, 192] width 566 height 260
click at [282, 126] on div "// scansku2 pt2 debugger ; model . updElement = model . editElement ; model . u…" at bounding box center [322, 192] width 566 height 260
drag, startPoint x: 157, startPoint y: 97, endPoint x: 269, endPoint y: 95, distance: 111.9
click at [269, 96] on div "// scansku2 pt2 debugger ; model . updElement = model . editElement ; model . u…" at bounding box center [322, 192] width 566 height 260
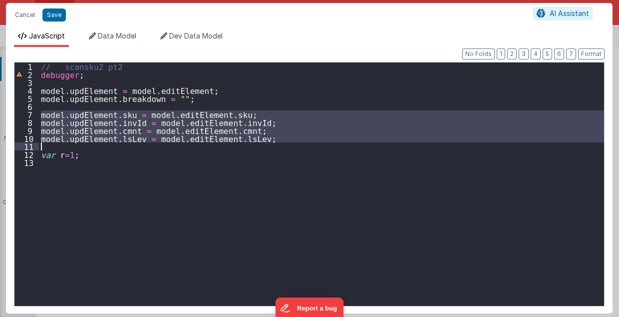
drag, startPoint x: 40, startPoint y: 113, endPoint x: 248, endPoint y: 142, distance: 209.8
click at [248, 144] on div "// scansku2 pt2 debugger ; model . updElement = model . editElement ; model . u…" at bounding box center [322, 192] width 566 height 260
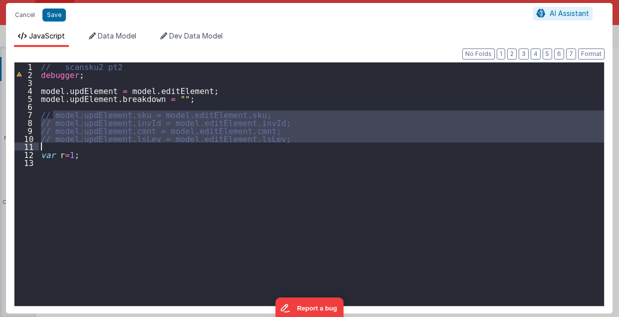
type textarea "2.98 Lsa8 ? - >2.87 Lsa9 - try Dom performance CSS classes 2.95 - fast kbshow A…"
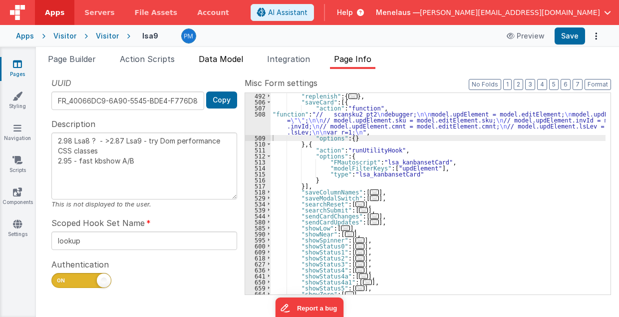
click at [222, 57] on span "Data Model" at bounding box center [221, 59] width 44 height 10
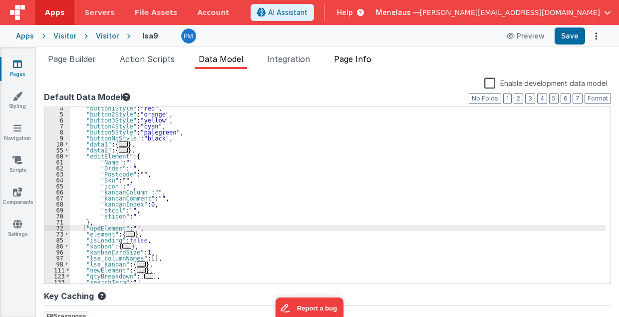
click at [370, 55] on span "Page Info" at bounding box center [352, 59] width 37 height 10
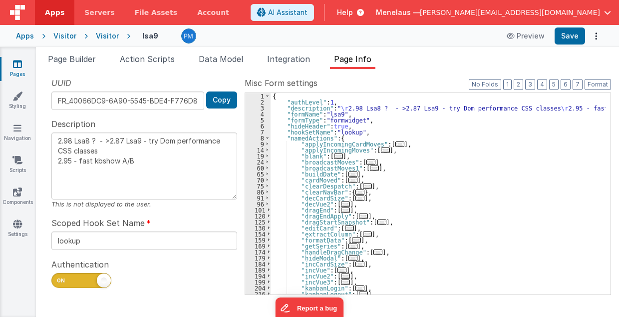
scroll to position [60, 0]
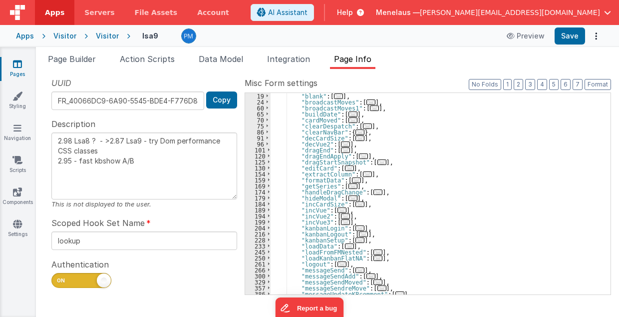
click at [356, 240] on span "..." at bounding box center [360, 239] width 9 height 5
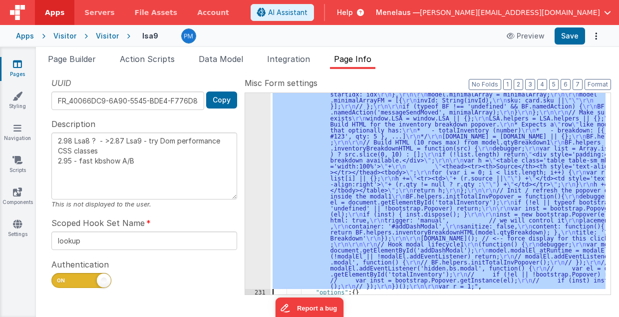
scroll to position [1315, 0]
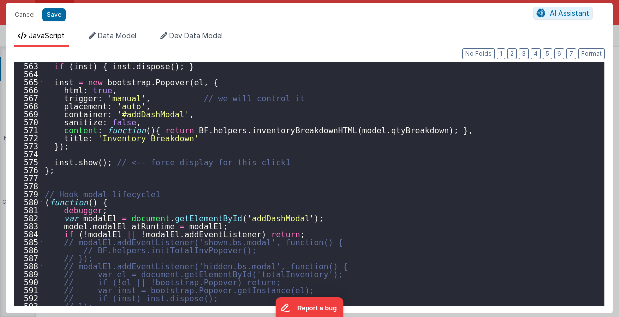
scroll to position [4520, 0]
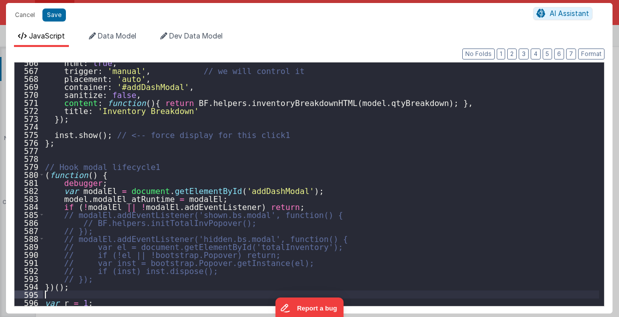
click at [114, 291] on div "html : true , trigger : 'manual' , // we will control it placement : 'auto' , c…" at bounding box center [321, 188] width 557 height 260
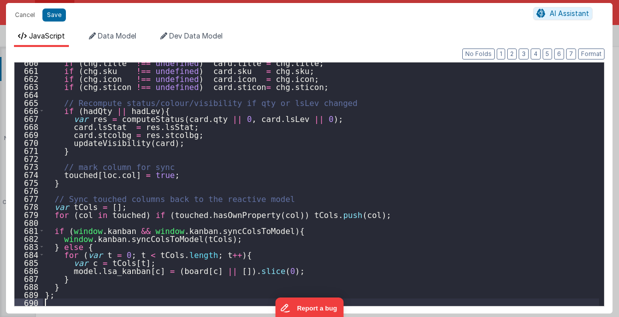
scroll to position [5271, 0]
type textarea "2.98 Lsa8 ? - >2.87 Lsa9 - try Dom performance CSS classes 2.95 - fast kbshow A…"
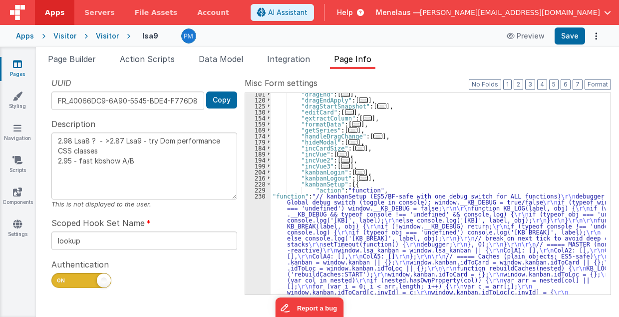
scroll to position [62, 0]
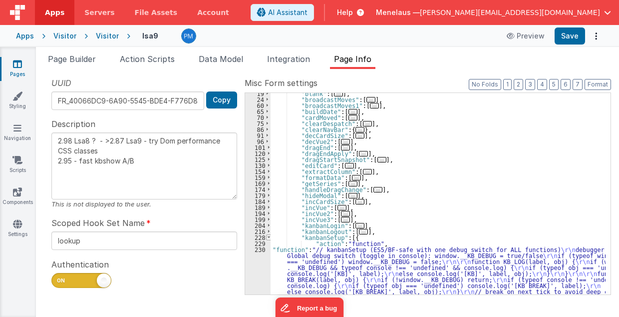
click at [266, 236] on span at bounding box center [268, 237] width 5 height 6
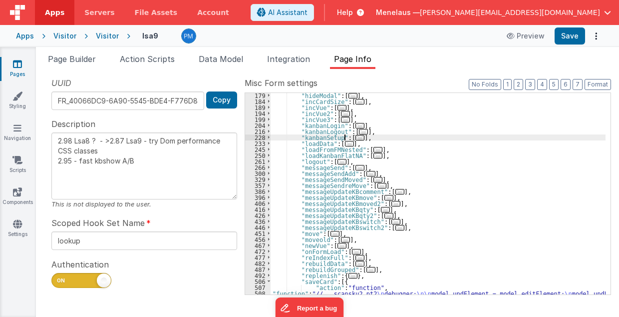
scroll to position [162, 0]
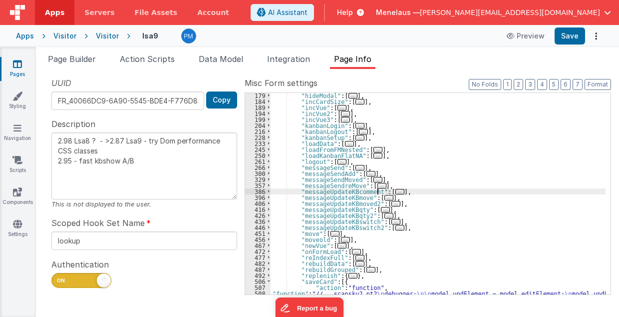
click at [396, 190] on span "..." at bounding box center [400, 191] width 9 height 5
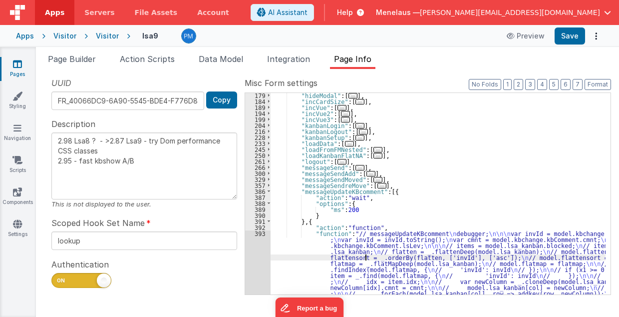
click at [366, 254] on div ""hideModal" : [ ... ] , "incCardSize" : [ ... ] , "incVue" : [ ... ] , "incVue2…" at bounding box center [439, 319] width 336 height 454
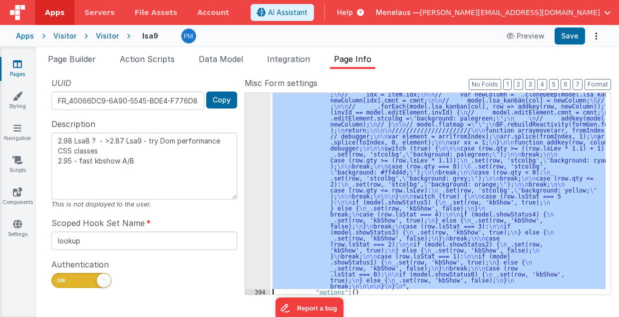
click at [265, 252] on div "393" at bounding box center [257, 166] width 25 height 246
click at [252, 205] on div "393" at bounding box center [257, 166] width 25 height 246
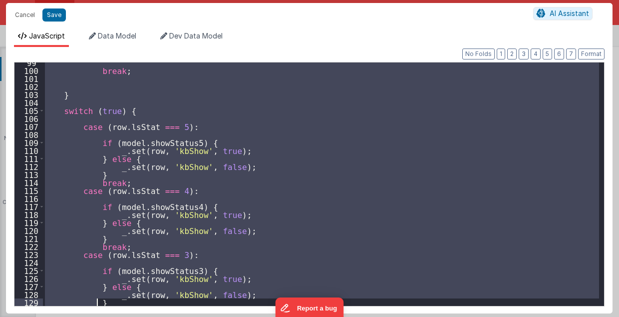
scroll to position [1059, 0]
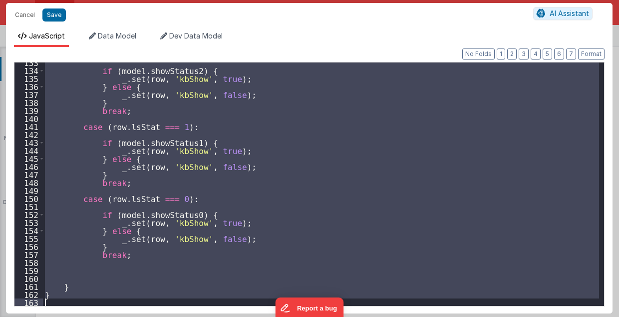
drag, startPoint x: 44, startPoint y: 139, endPoint x: 104, endPoint y: 344, distance: 213.1
click at [104, 316] on html "Cancel Save AI Assistant JavaScript Data Model Dev Data Model Format 7 6 5 4 3 …" at bounding box center [309, 158] width 619 height 317
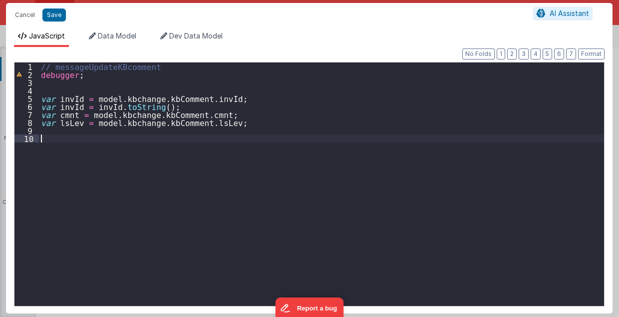
click at [77, 140] on div "// messageUpdateKBcomment debugger ; var invId = model . [GEOGRAPHIC_DATA] . kb…" at bounding box center [322, 192] width 566 height 260
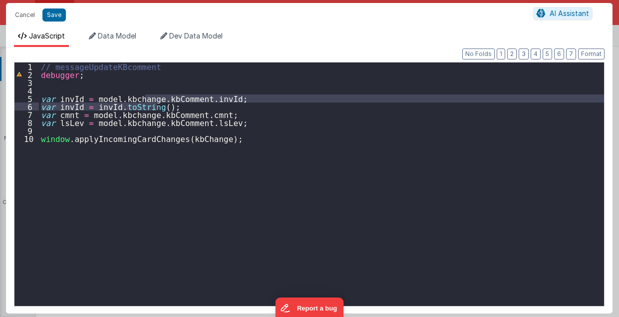
drag, startPoint x: 145, startPoint y: 98, endPoint x: 184, endPoint y: 102, distance: 39.2
click at [184, 102] on div "// messageUpdateKBcomment debugger ; var invId = model . [GEOGRAPHIC_DATA] . kb…" at bounding box center [322, 192] width 566 height 260
drag, startPoint x: 238, startPoint y: 108, endPoint x: 232, endPoint y: 108, distance: 6.0
click at [238, 108] on div "// messageUpdateKBcomment debugger ; var invId = model . [GEOGRAPHIC_DATA] . kb…" at bounding box center [321, 183] width 565 height 243
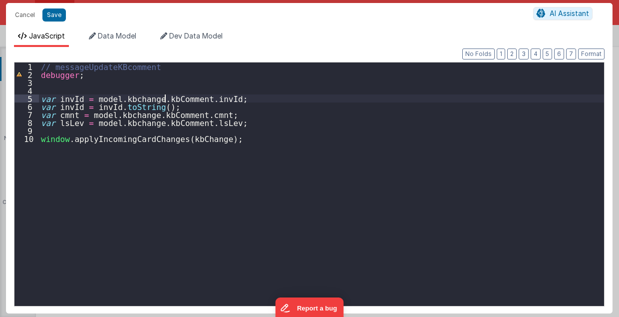
click at [164, 96] on div "// messageUpdateKBcomment debugger ; var invId = model . [GEOGRAPHIC_DATA] . kb…" at bounding box center [322, 192] width 566 height 260
click at [167, 113] on div "// messageUpdateKBcomment debugger ; var invId = model . kbchange [ 0 ] . invId…" at bounding box center [322, 192] width 566 height 260
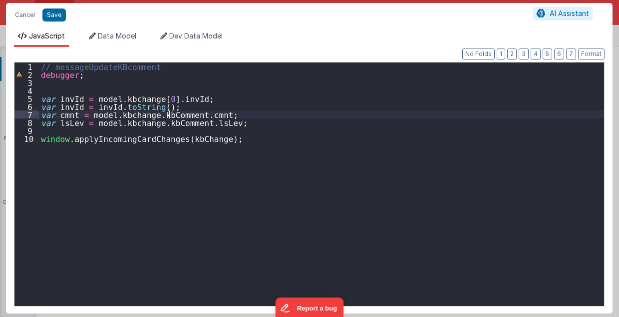
click at [167, 113] on div "// messageUpdateKBcomment debugger ; var invId = model . kbchange [ 0 ] . invId…" at bounding box center [322, 192] width 566 height 260
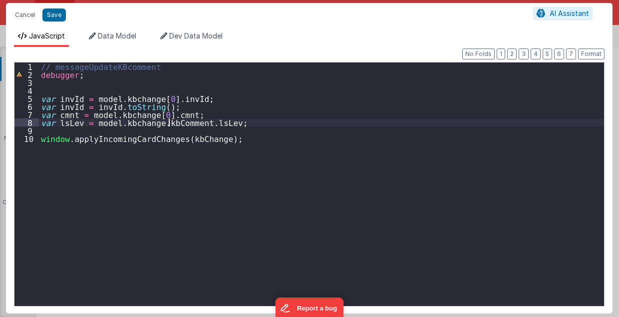
click at [170, 122] on div "// messageUpdateKBcomment debugger ; var invId = model . kbchange [ 0 ] . invId…" at bounding box center [322, 192] width 566 height 260
type textarea "2.98 Lsa8 ? - >2.87 Lsa9 - try Dom performance CSS classes 2.95 - fast kbshow A…"
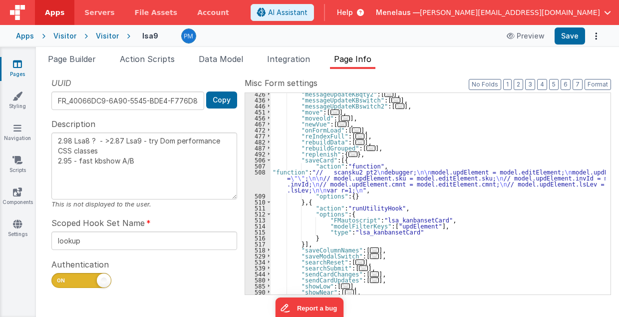
click at [480, 255] on div ""messageUpdateKBqty2" : [ ... ] , "messageUpdateKBswitch" : [ ... ] , "messageU…" at bounding box center [439, 198] width 336 height 214
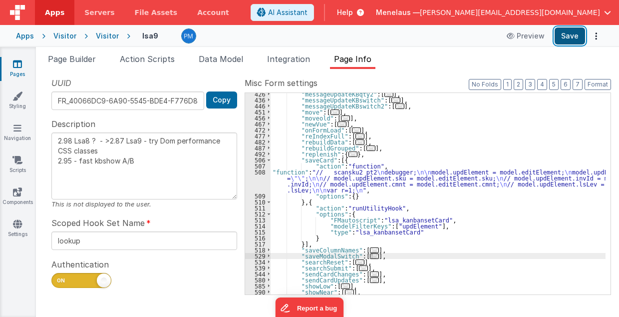
click at [571, 34] on button "Save" at bounding box center [570, 35] width 30 height 17
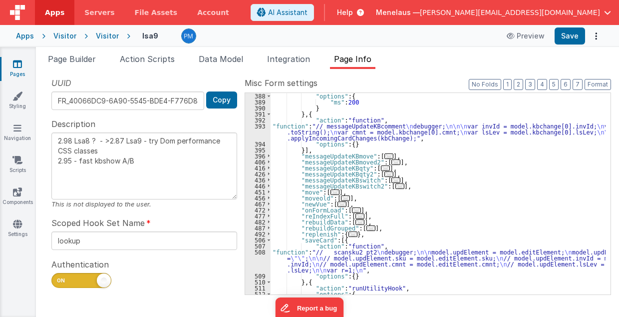
scroll to position [230, 0]
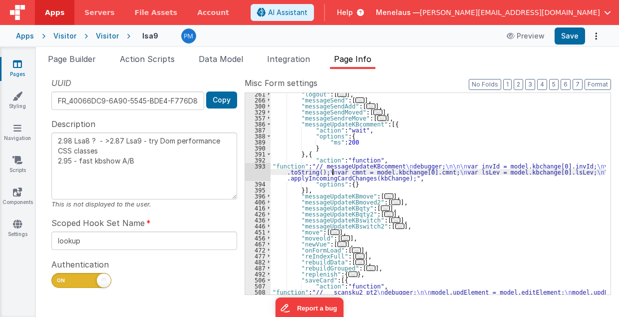
drag, startPoint x: 332, startPoint y: 170, endPoint x: 309, endPoint y: 173, distance: 23.1
click at [332, 170] on div ""logout" : [ ... ] , "messageSend" : [ ... ] , "messageSendAdd" : [ ... ] , "me…" at bounding box center [439, 207] width 336 height 232
click at [253, 172] on div "393" at bounding box center [257, 172] width 25 height 18
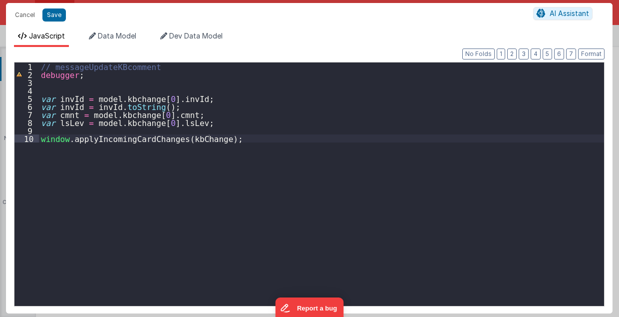
click at [182, 139] on div "// messageUpdateKBcomment debugger ; var invId = model . kbchange [ 0 ] . invId…" at bounding box center [322, 192] width 566 height 260
click at [191, 130] on div "// messageUpdateKBcomment debugger ; var invId = model . kbchange [ 0 ] . invId…" at bounding box center [322, 192] width 566 height 260
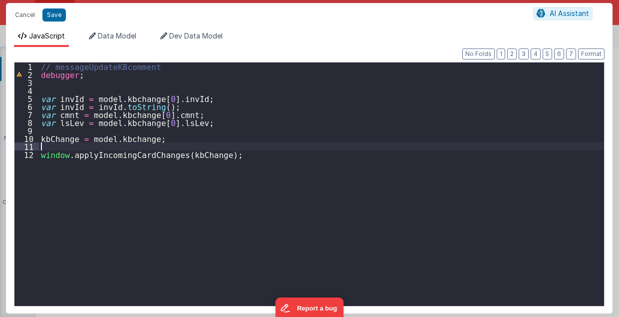
type textarea "2.98 Lsa8 ? - >2.87 Lsa9 - try Dom performance CSS classes 2.95 - fast kbshow A…"
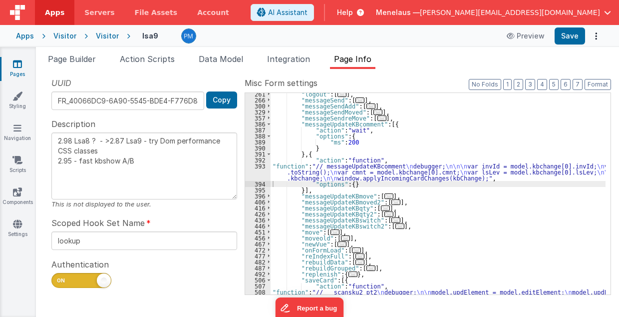
click at [330, 172] on div ""logout" : [ ... ] , "messageSend" : [ ... ] , "messageSendAdd" : [ ... ] , "me…" at bounding box center [439, 207] width 336 height 232
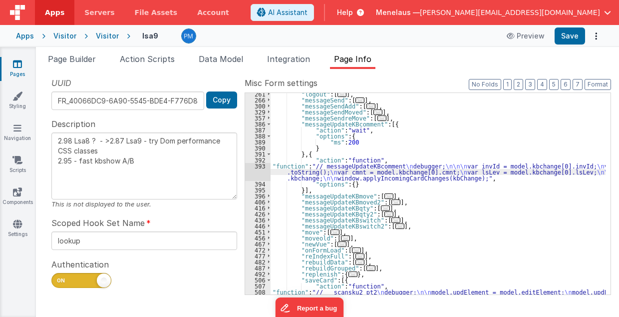
click at [252, 175] on div "393" at bounding box center [257, 172] width 25 height 18
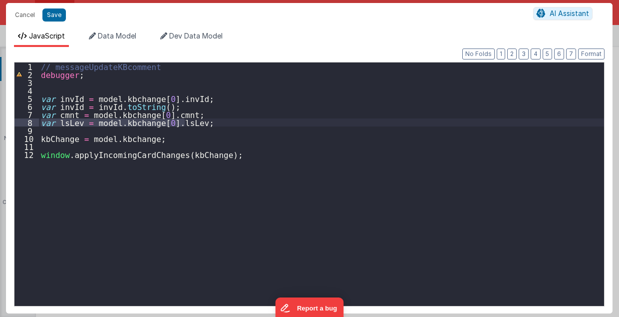
drag, startPoint x: 41, startPoint y: 121, endPoint x: 186, endPoint y: 119, distance: 144.4
click at [186, 119] on div "// messageUpdateKBcomment debugger ; var invId = model . kbchange [ 0 ] . invId…" at bounding box center [322, 192] width 566 height 260
click at [186, 121] on div "// messageUpdateKBcomment debugger ; var invId = model . kbchange [ 0 ] . invId…" at bounding box center [321, 183] width 565 height 243
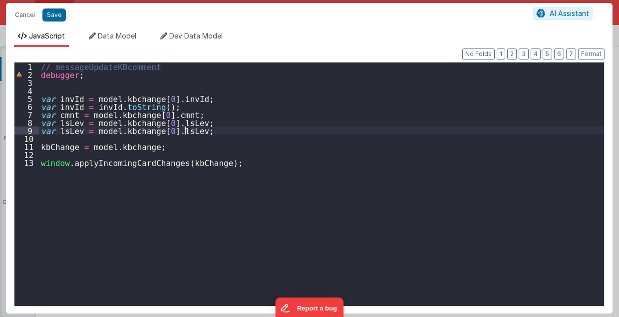
click at [63, 129] on div "// messageUpdateKBcomment debugger ; var invId = model . kbchange [ 0 ] . invId…" at bounding box center [322, 192] width 566 height 260
click at [162, 129] on div "// messageUpdateKBcomment debugger ; var invId = model . kbchange [ 0 ] . invId…" at bounding box center [322, 192] width 566 height 260
click at [285, 141] on div "// messageUpdateKBcomment debugger ; var invId = model . kbchange [ 0 ] . invId…" at bounding box center [322, 192] width 566 height 260
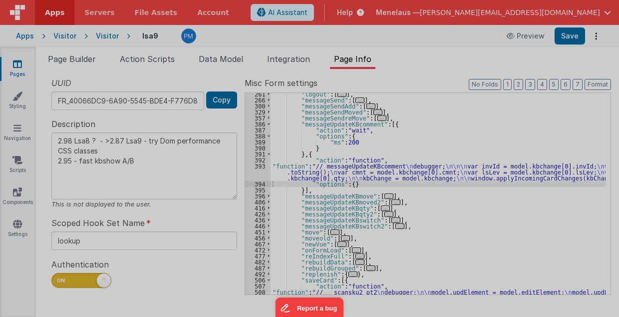
type textarea "2.98 Lsa8 ? - >2.87 Lsa9 - try Dom performance CSS classes 2.95 - fast kbshow A…"
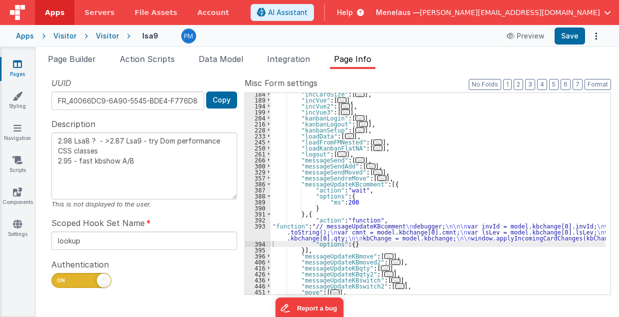
scroll to position [150, 0]
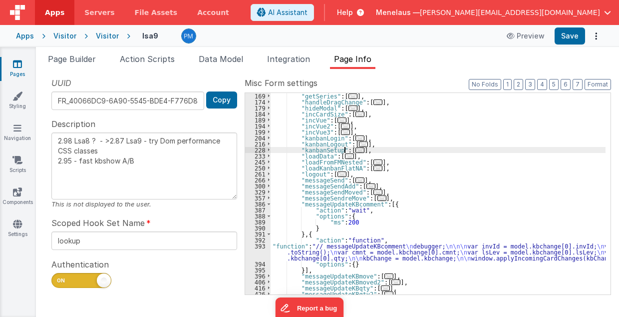
click at [356, 150] on span "..." at bounding box center [360, 149] width 9 height 5
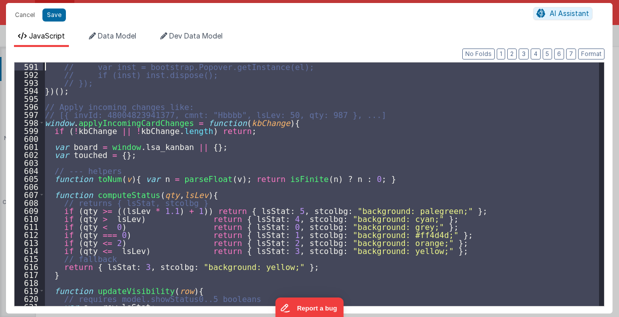
scroll to position [4644, 0]
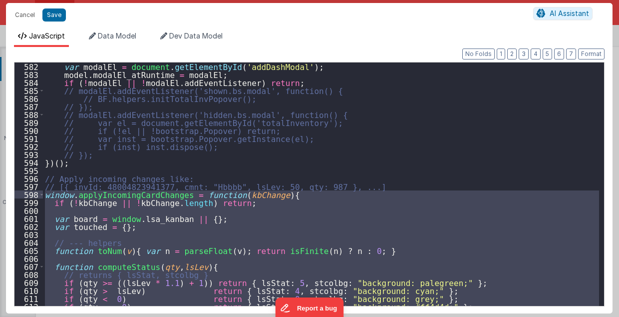
drag, startPoint x: 48, startPoint y: 255, endPoint x: 45, endPoint y: 196, distance: 59.0
click at [45, 196] on div "var modalEl = document . getElementById ( 'addDashModal' ) ; model . modalEl_at…" at bounding box center [321, 192] width 557 height 260
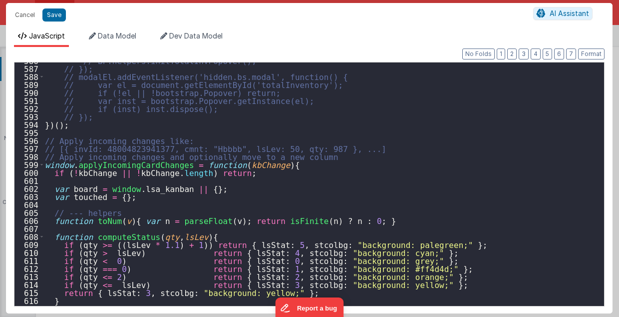
scroll to position [4673, 0]
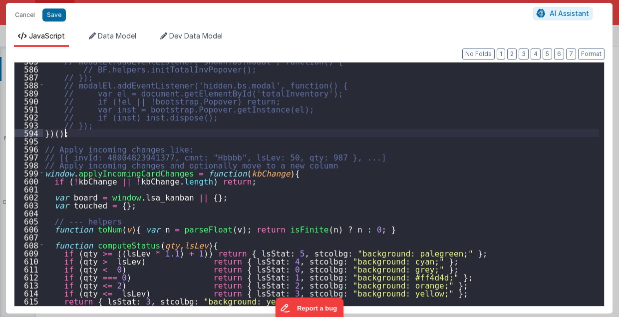
click at [123, 132] on div "// modalEl.addEventListener('shown.bs.modal', function() { // BF.helpers.initTo…" at bounding box center [321, 187] width 557 height 260
click at [126, 140] on div "// modalEl.addEventListener('shown.bs.modal', function() { // BF.helpers.initTo…" at bounding box center [321, 187] width 557 height 260
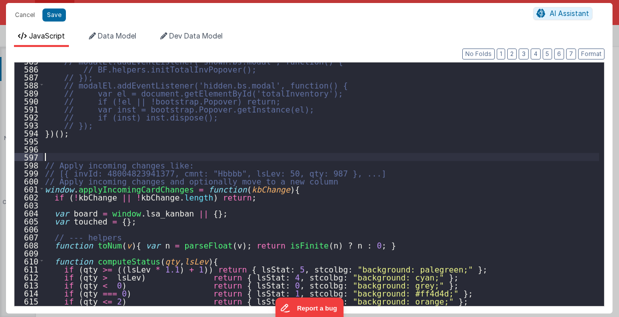
type textarea "2.98 Lsa8 ? - >2.87 Lsa9 - try Dom performance CSS classes 2.95 - fast kbshow A…"
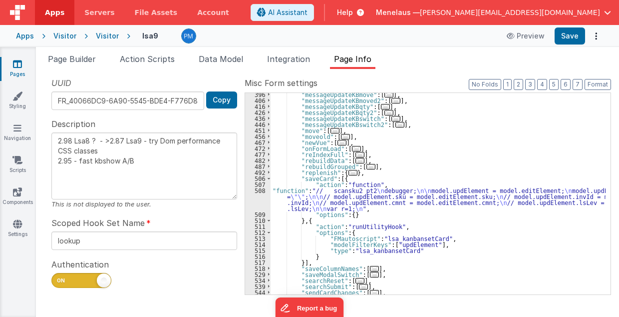
scroll to position [1739, 0]
click at [347, 199] on div ""messageUpdateKBmove" : [ ... ] , "messageUpdateKBmoved2" : [ ... ] , "messageU…" at bounding box center [439, 198] width 336 height 214
click at [257, 201] on div "508" at bounding box center [257, 199] width 25 height 24
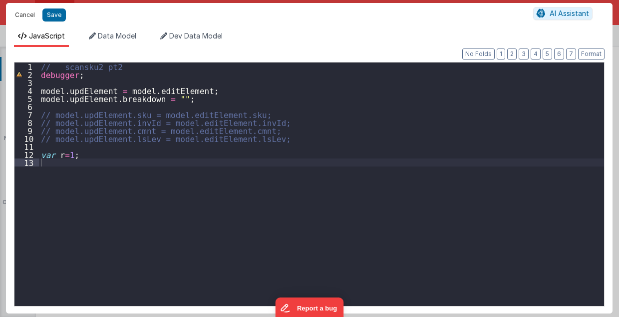
click at [26, 16] on button "Cancel" at bounding box center [25, 15] width 30 height 14
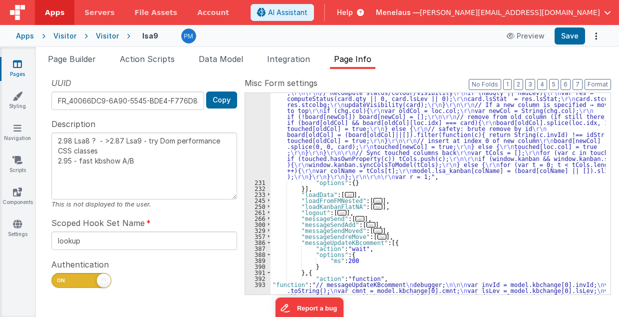
scroll to position [1579, 0]
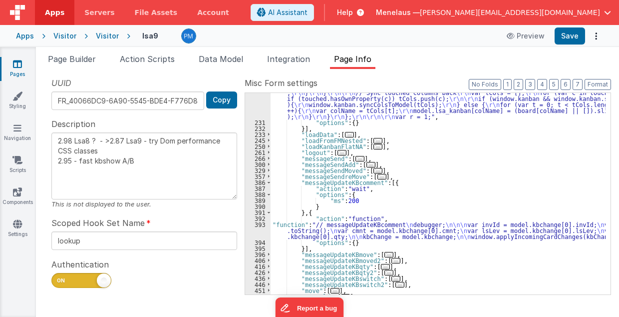
click at [250, 231] on div "393" at bounding box center [257, 230] width 25 height 18
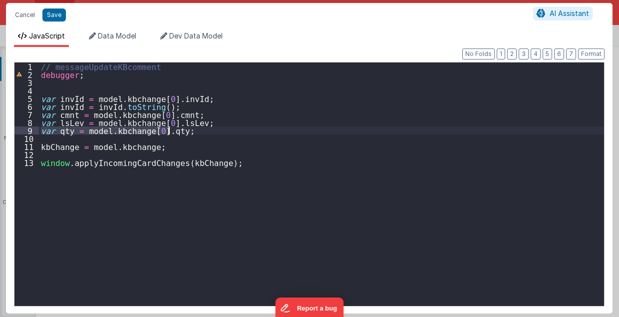
drag, startPoint x: 40, startPoint y: 131, endPoint x: 172, endPoint y: 129, distance: 131.4
click at [172, 129] on div "// messageUpdateKBcomment debugger ; var invId = model . kbchange [ 0 ] . invId…" at bounding box center [322, 192] width 566 height 260
click at [172, 129] on div "// messageUpdateKBcomment debugger ; var invId = model . kbchange [ 0 ] . invId…" at bounding box center [321, 183] width 565 height 243
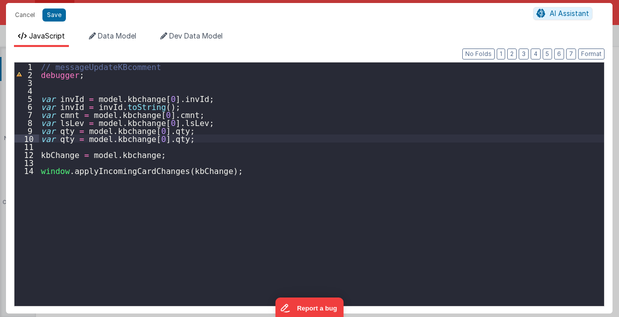
click at [61, 137] on div "// messageUpdateKBcomment debugger ; var invId = model . kbchange [ 0 ] . invId…" at bounding box center [322, 192] width 566 height 260
click at [158, 140] on div "// messageUpdateKBcomment debugger ; var invId = model . kbchange [ 0 ] . invId…" at bounding box center [322, 192] width 566 height 260
type textarea "2.98 Lsa8 ? - >2.87 Lsa9 - try Dom performance CSS classes 2.95 - fast kbshow A…"
